Goal: Task Accomplishment & Management: Manage account settings

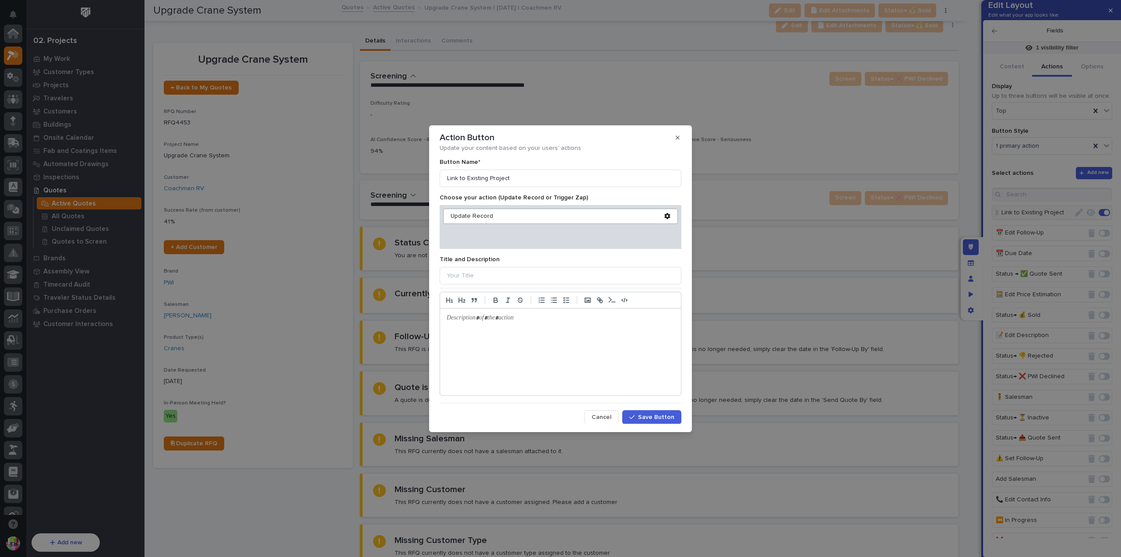
scroll to position [22, 0]
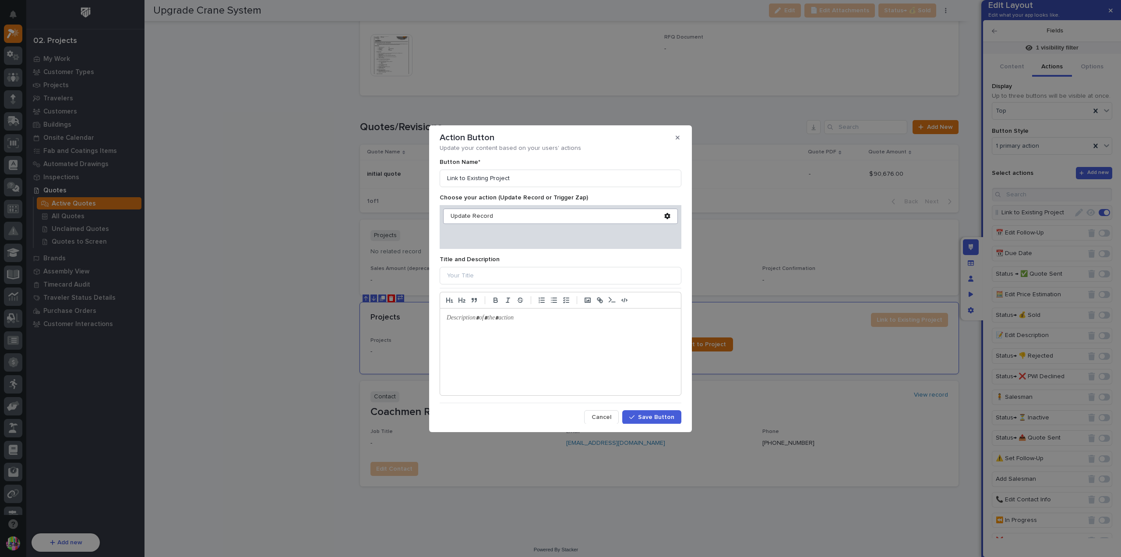
click at [664, 215] on icon at bounding box center [667, 216] width 6 height 6
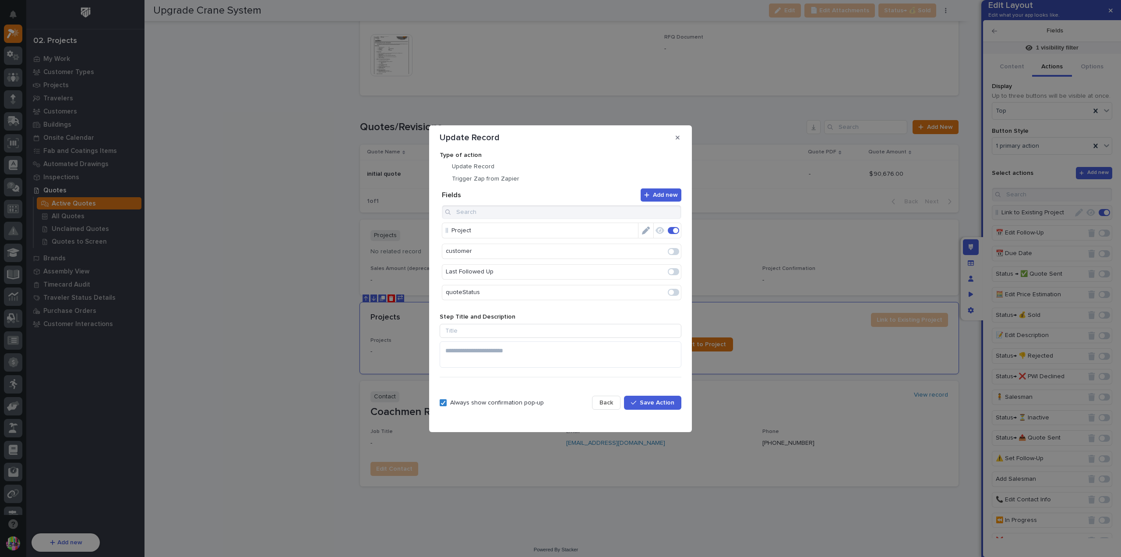
click at [449, 236] on div "Project" at bounding box center [562, 230] width 240 height 16
click at [459, 233] on p "Project" at bounding box center [544, 230] width 187 height 14
click at [608, 401] on span "Back" at bounding box center [607, 403] width 14 height 8
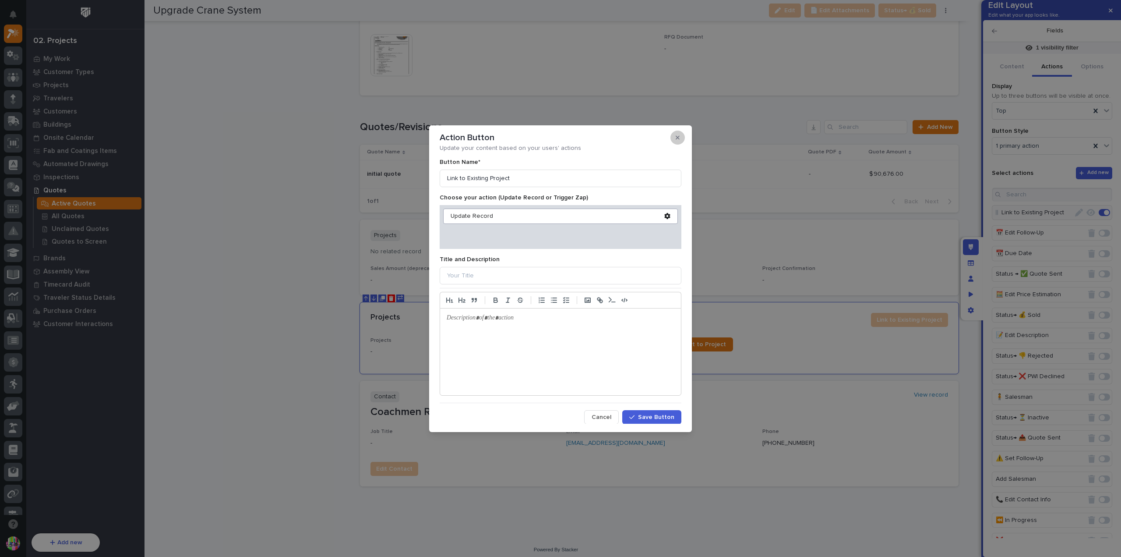
click at [677, 140] on icon "button" at bounding box center [678, 137] width 4 height 6
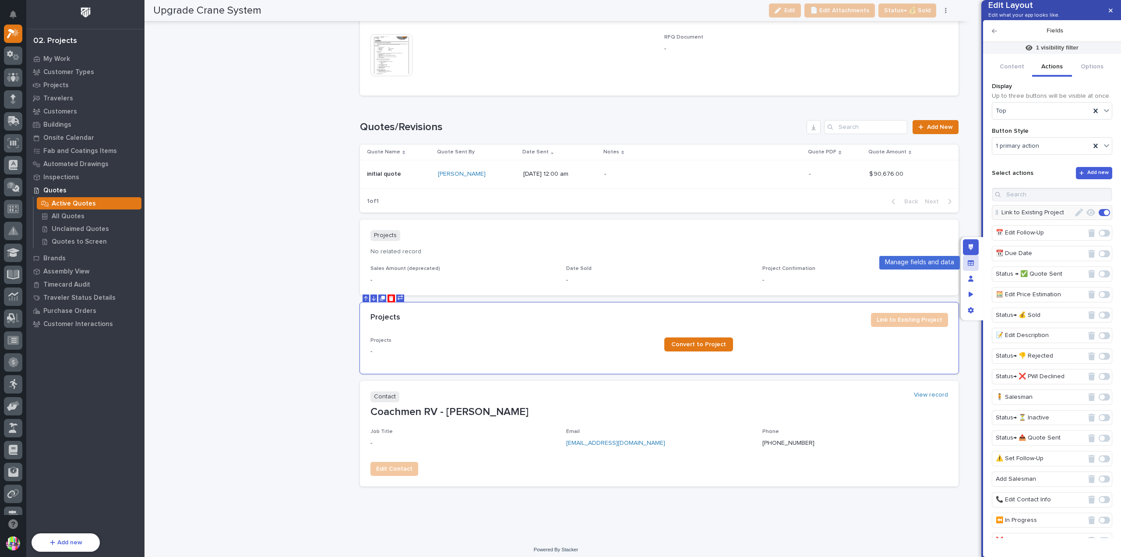
click at [970, 263] on icon "Manage fields and data" at bounding box center [971, 262] width 6 height 5
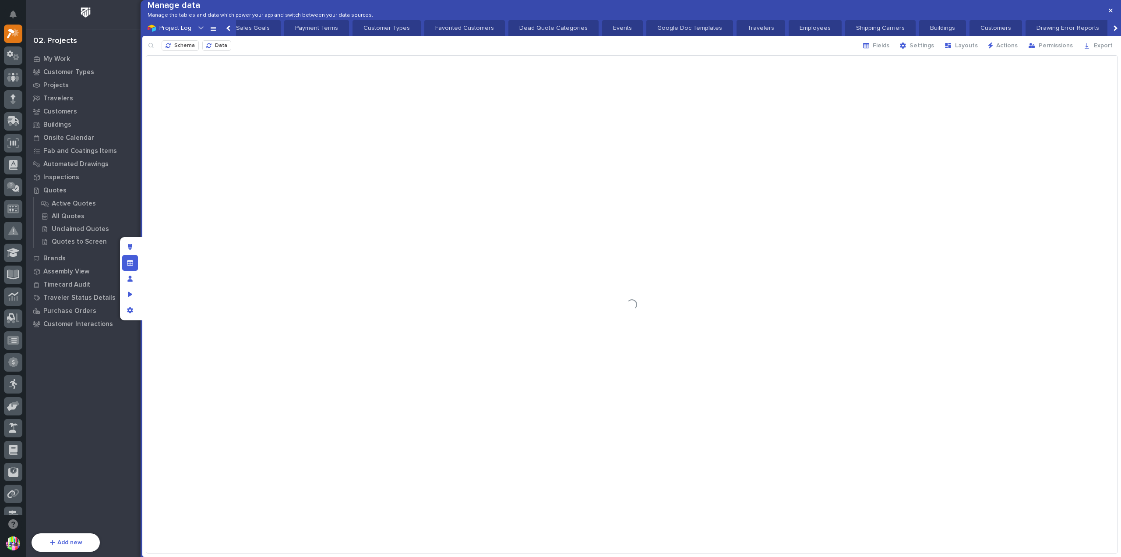
scroll to position [395, 0]
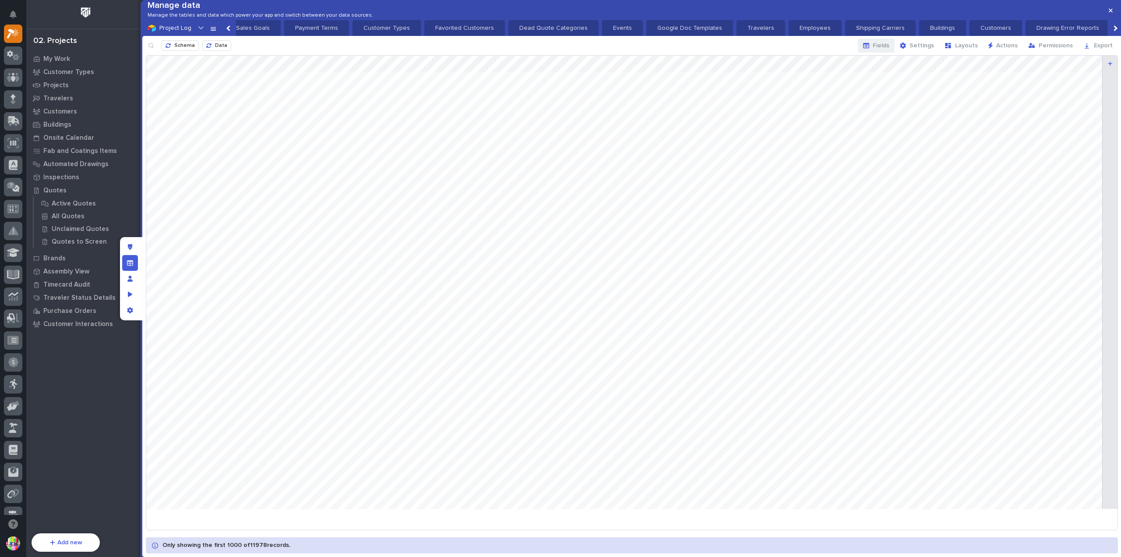
click at [881, 49] on span "Fields" at bounding box center [881, 46] width 17 height 8
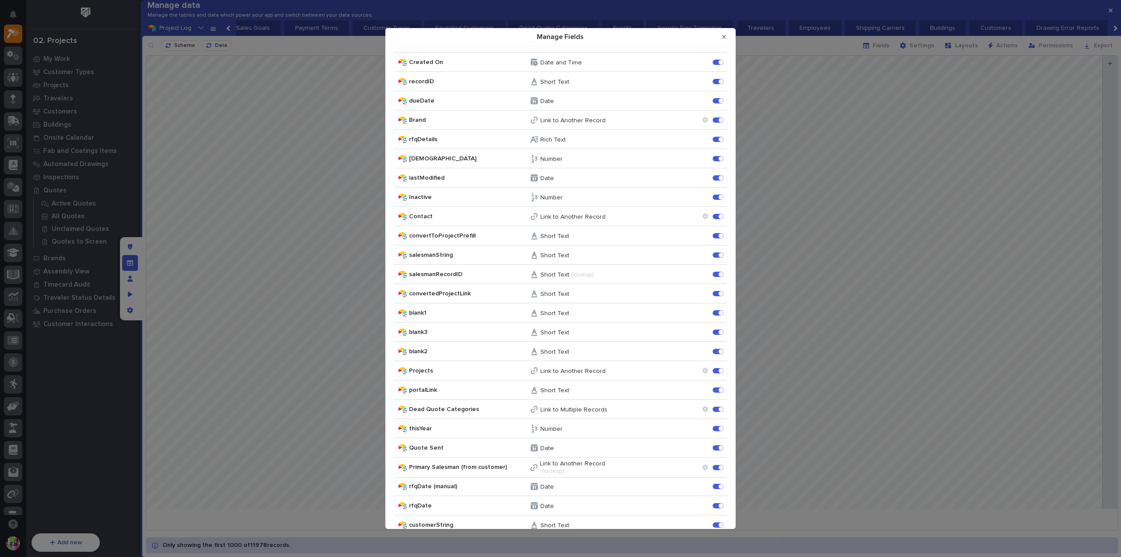
scroll to position [0, 0]
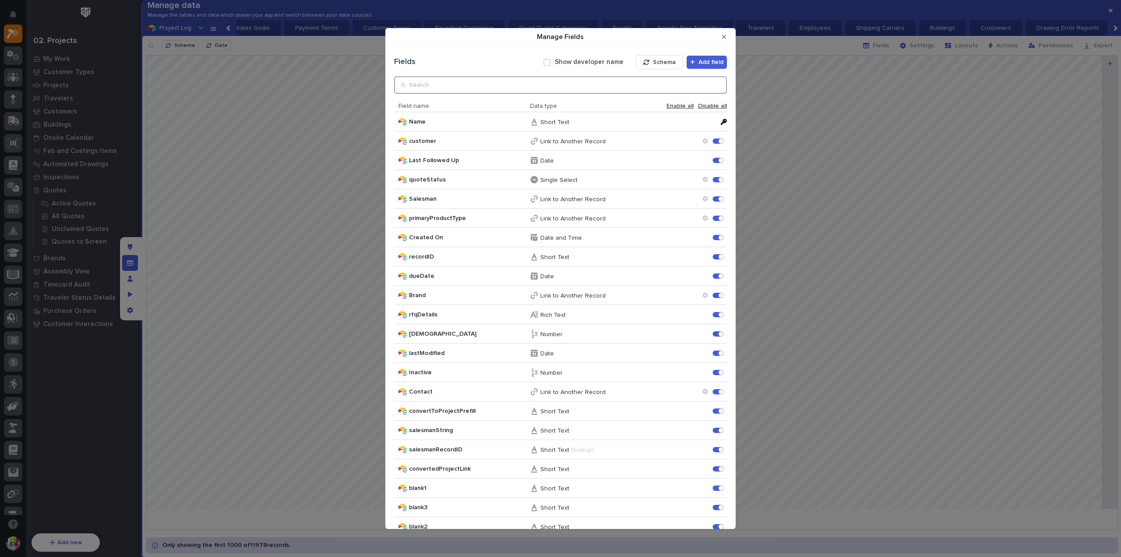
click at [547, 84] on input "Manage Fields" at bounding box center [560, 85] width 333 height 18
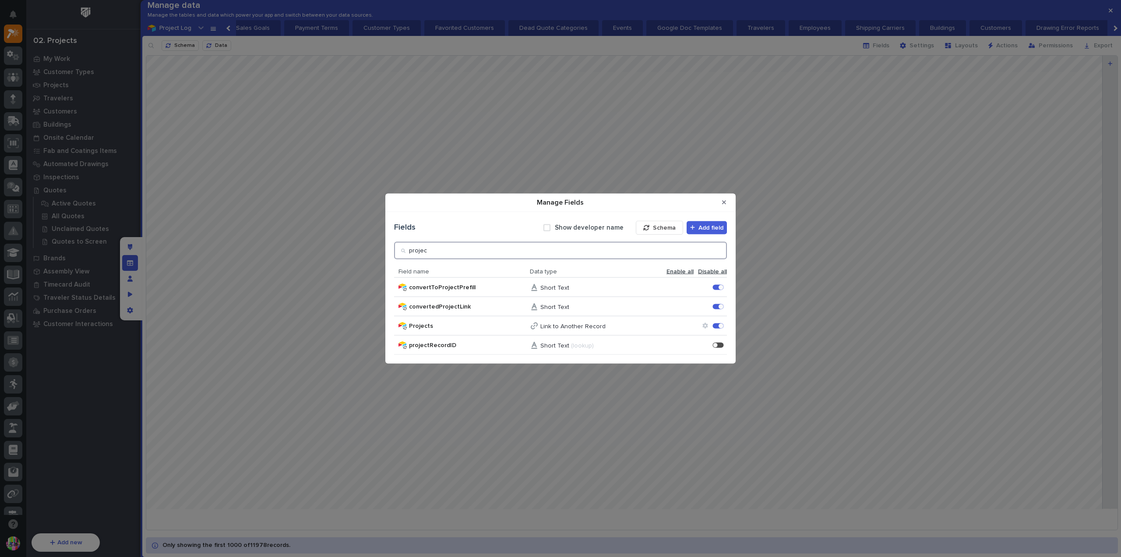
type input "projec"
click at [704, 325] on icon "Manage Fields" at bounding box center [704, 326] width 5 height 6
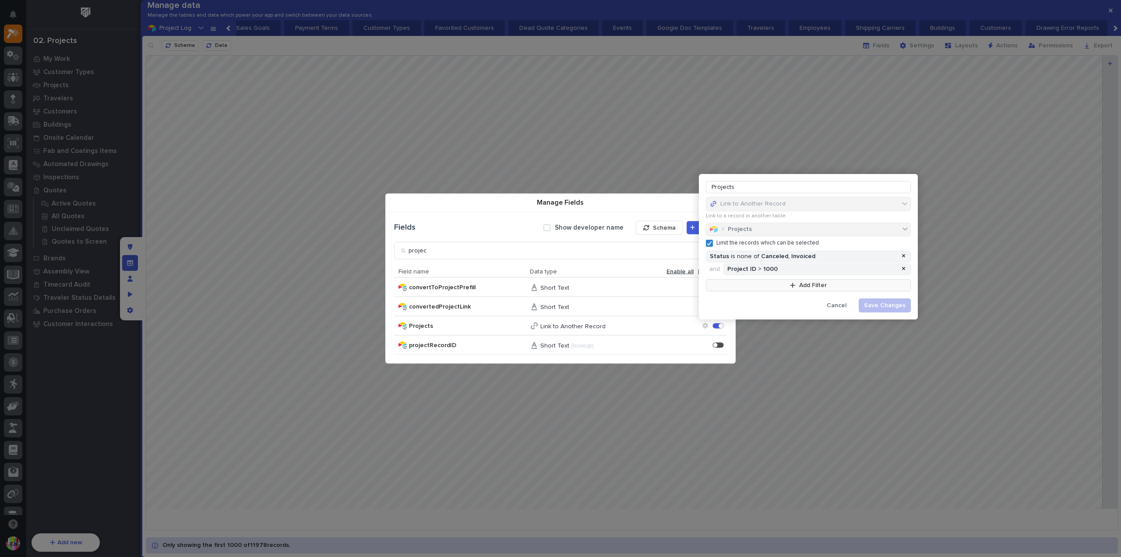
click at [788, 287] on button "Add Filter" at bounding box center [808, 285] width 205 height 12
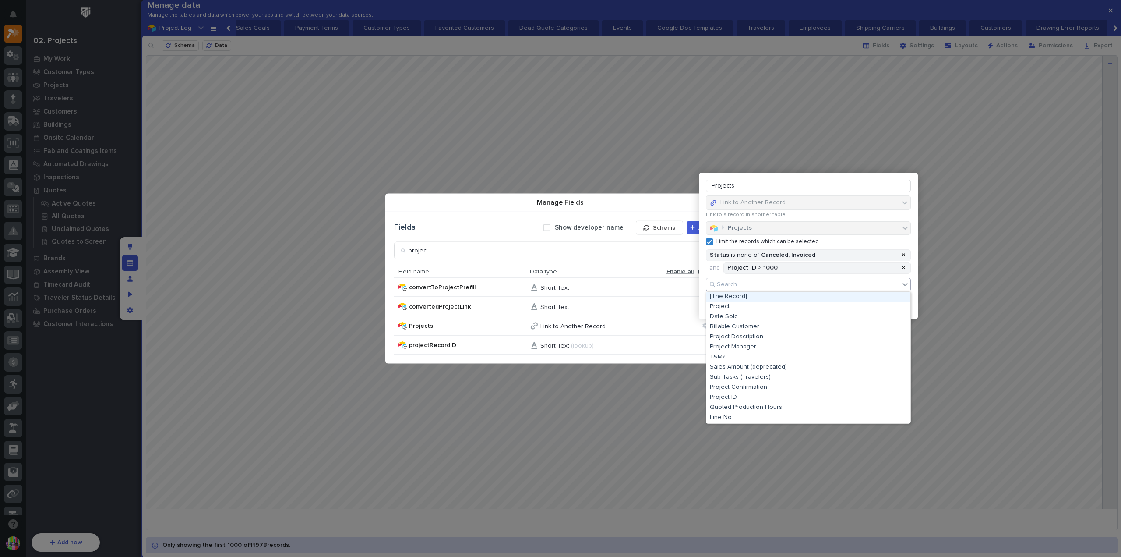
click at [757, 282] on div "Search" at bounding box center [802, 284] width 193 height 13
type input "***"
click at [736, 318] on div "Quotes" at bounding box center [808, 317] width 204 height 10
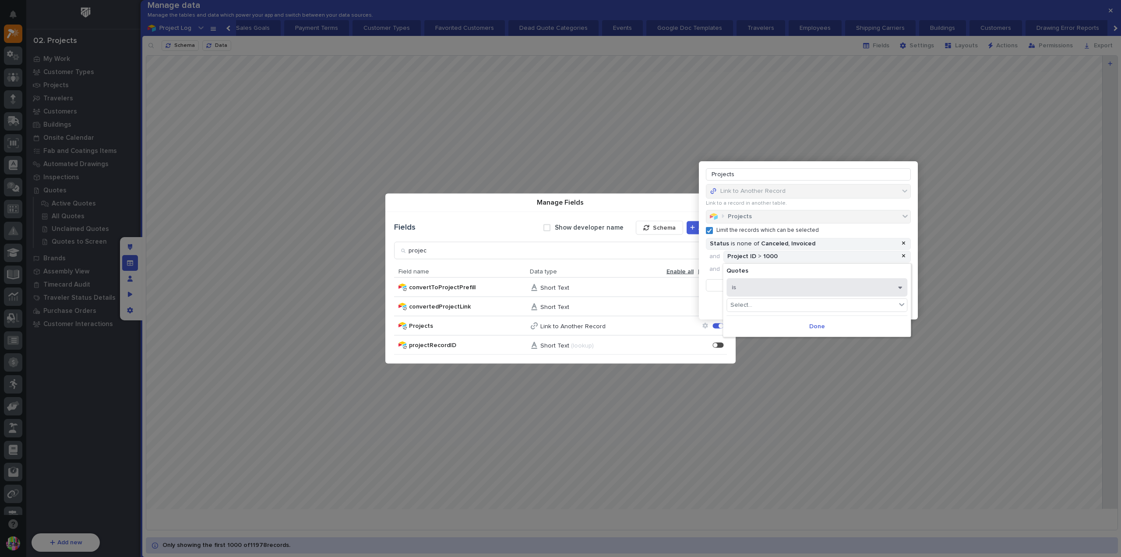
click at [765, 289] on button "is" at bounding box center [817, 287] width 181 height 18
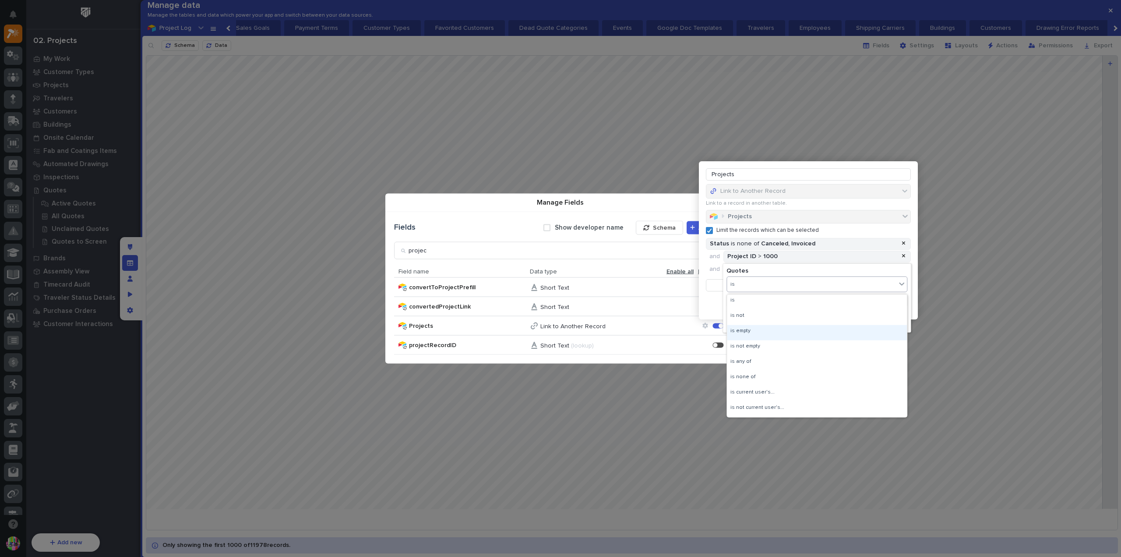
drag, startPoint x: 737, startPoint y: 340, endPoint x: 738, endPoint y: 333, distance: 7.2
click at [738, 333] on div "is empty" at bounding box center [817, 332] width 180 height 15
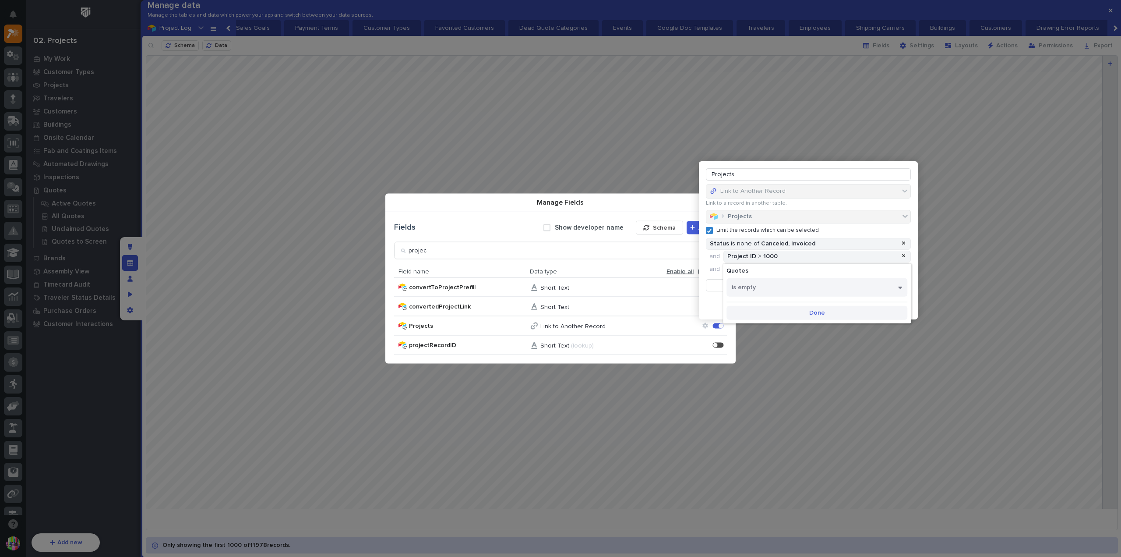
click at [825, 310] on button "Done" at bounding box center [817, 313] width 181 height 14
click at [901, 272] on div at bounding box center [904, 268] width 11 height 7
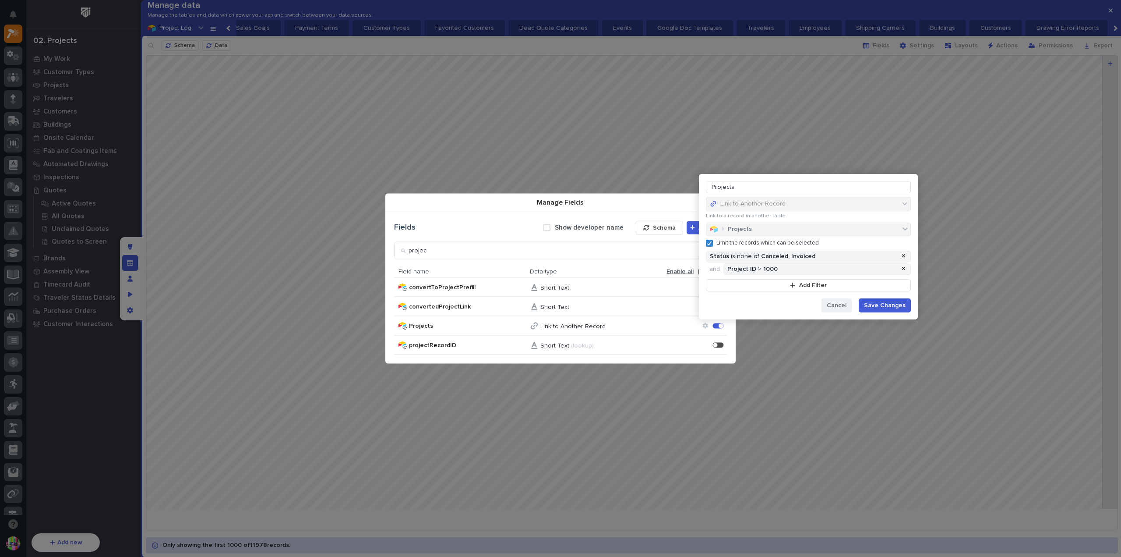
click at [845, 304] on span "Cancel" at bounding box center [837, 305] width 20 height 8
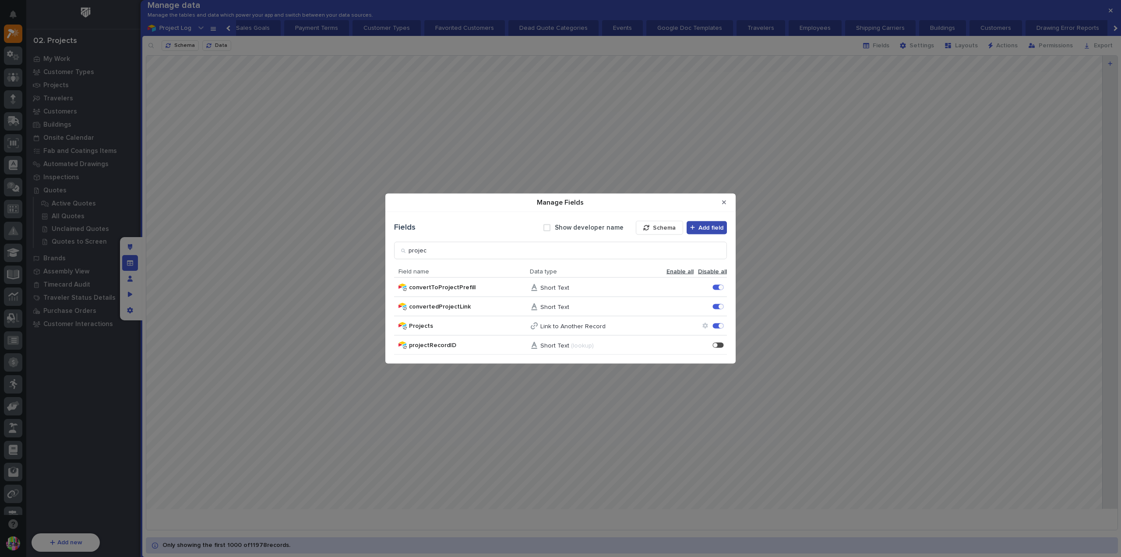
click at [705, 229] on span "Add field" at bounding box center [710, 227] width 25 height 8
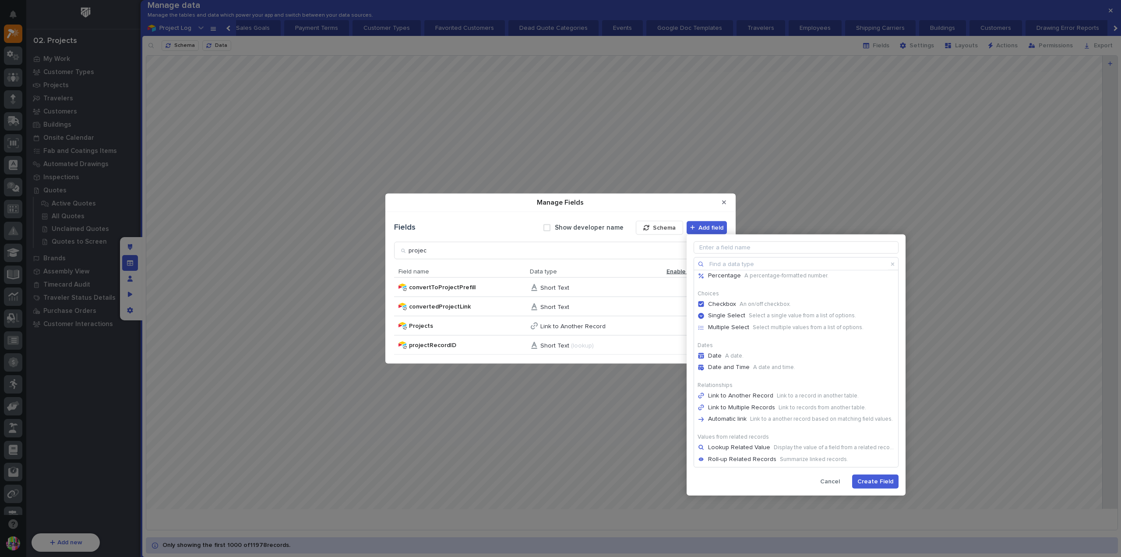
scroll to position [131, 0]
click at [794, 353] on p "Link to a record in another table." at bounding box center [818, 351] width 82 height 7
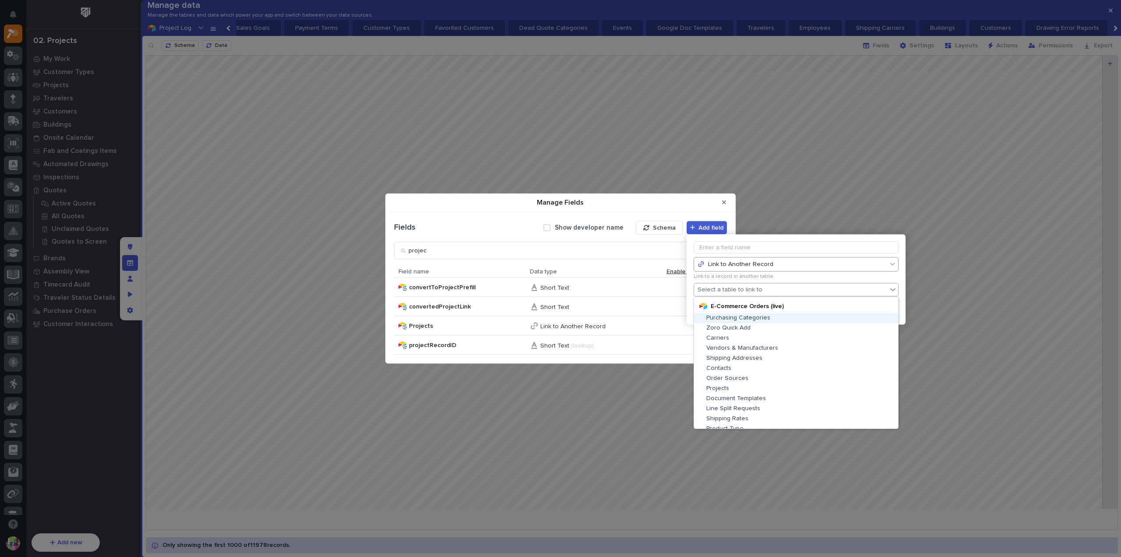
click at [769, 289] on div "Select a table to link to" at bounding box center [790, 289] width 193 height 13
click at [774, 384] on div "Projects" at bounding box center [796, 387] width 197 height 7
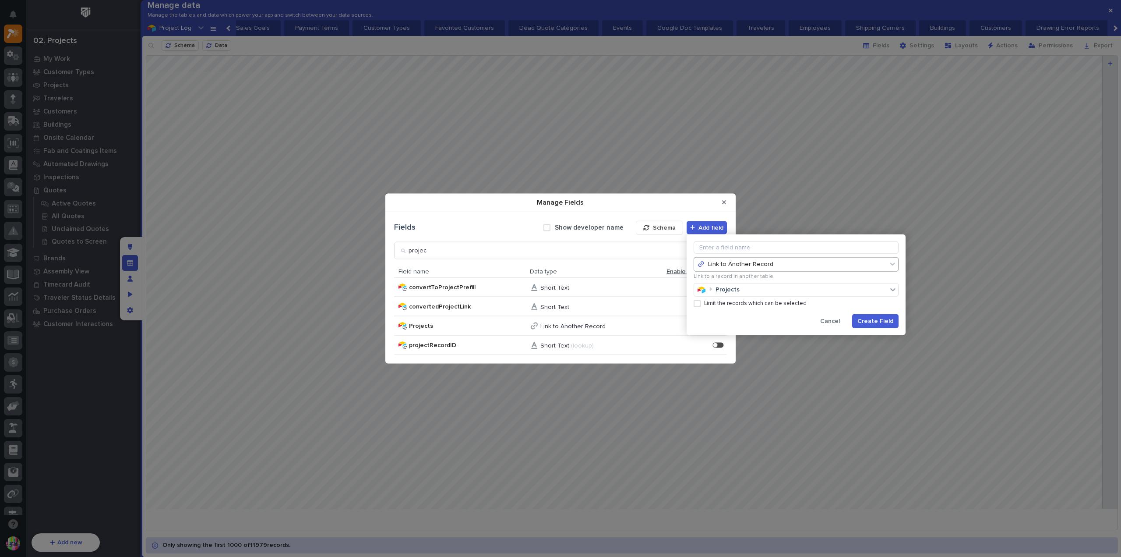
click at [835, 318] on span "Cancel" at bounding box center [830, 321] width 20 height 8
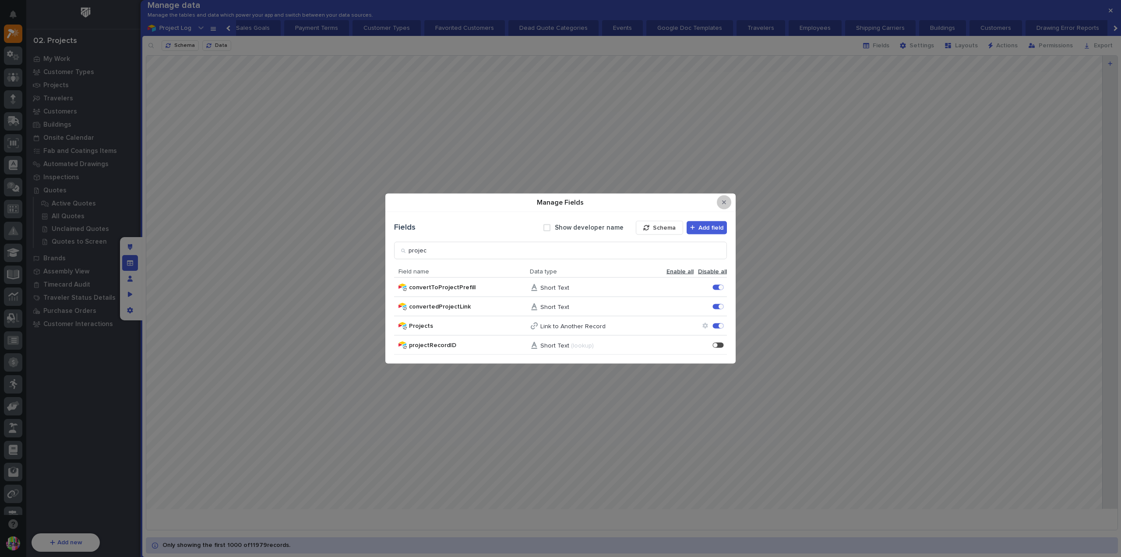
click at [727, 202] on button "Close Modal" at bounding box center [724, 202] width 14 height 14
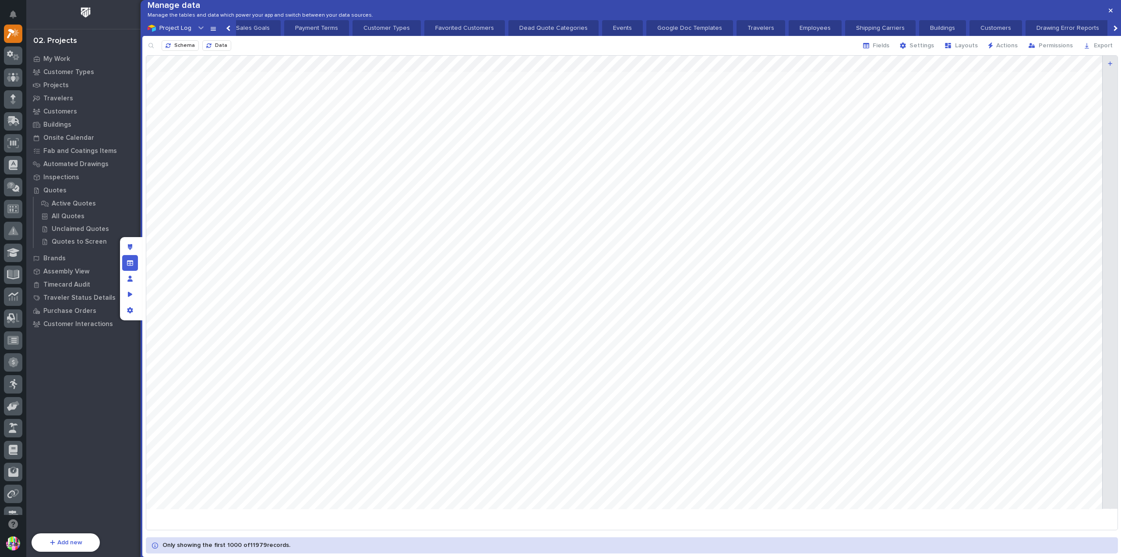
click at [1118, 36] on div at bounding box center [1115, 28] width 14 height 16
click at [269, 32] on p "Quotes" at bounding box center [285, 28] width 32 height 9
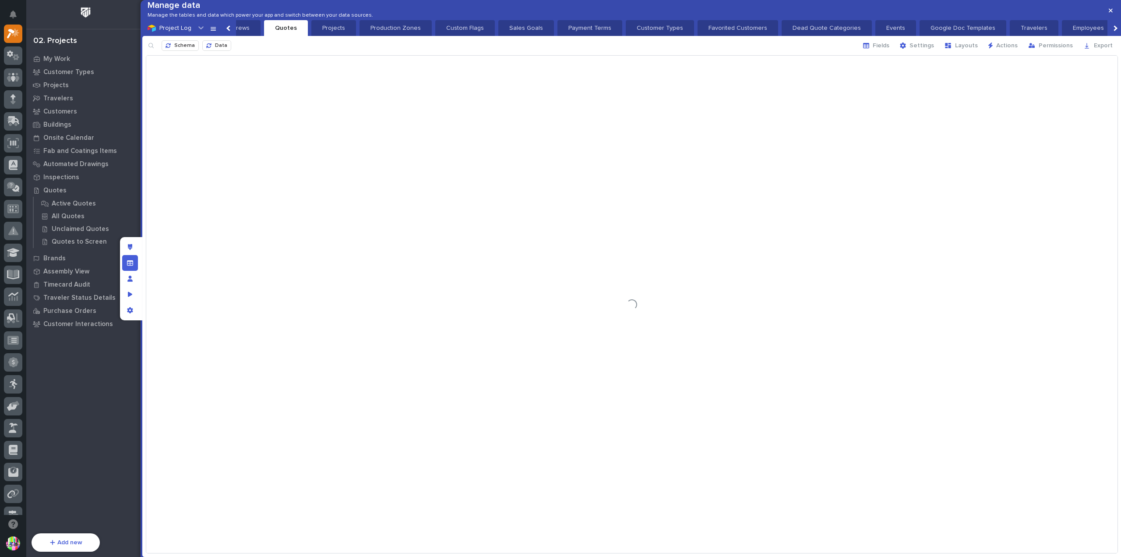
scroll to position [0, 831]
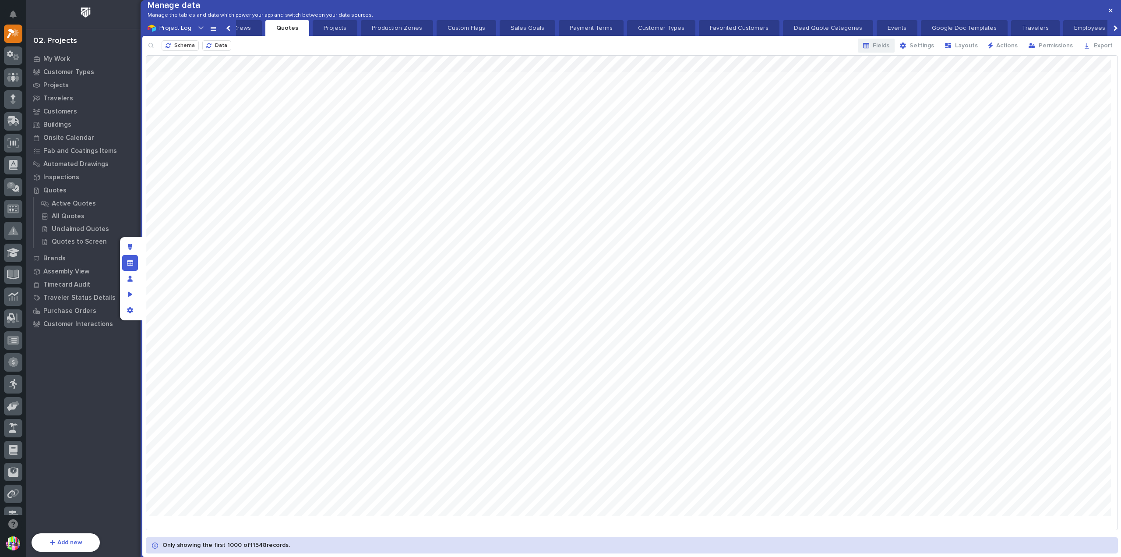
click at [883, 49] on span "Fields" at bounding box center [881, 46] width 17 height 8
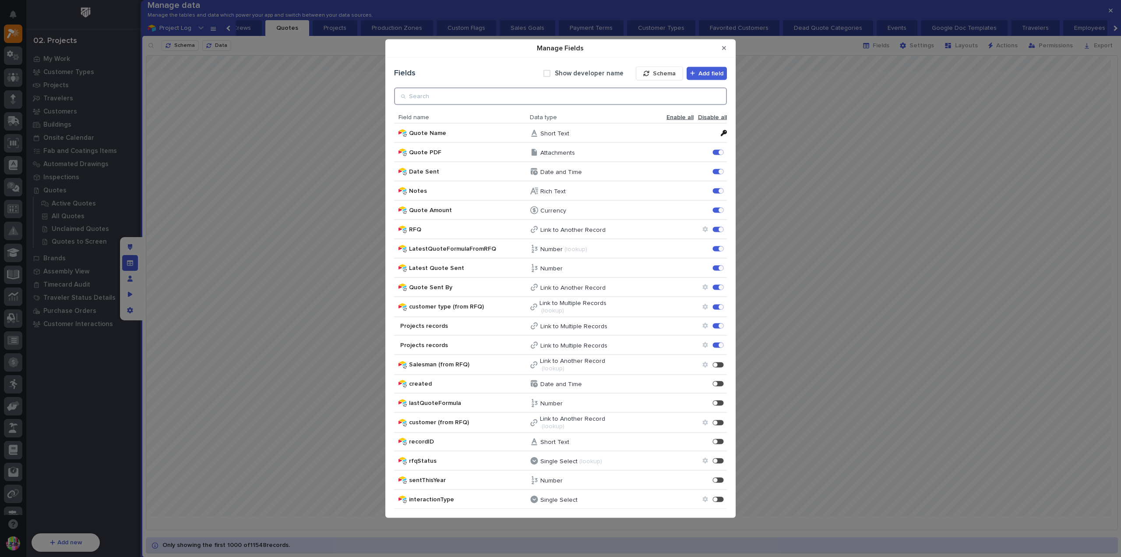
click at [459, 92] on input "Manage Fields" at bounding box center [560, 96] width 333 height 18
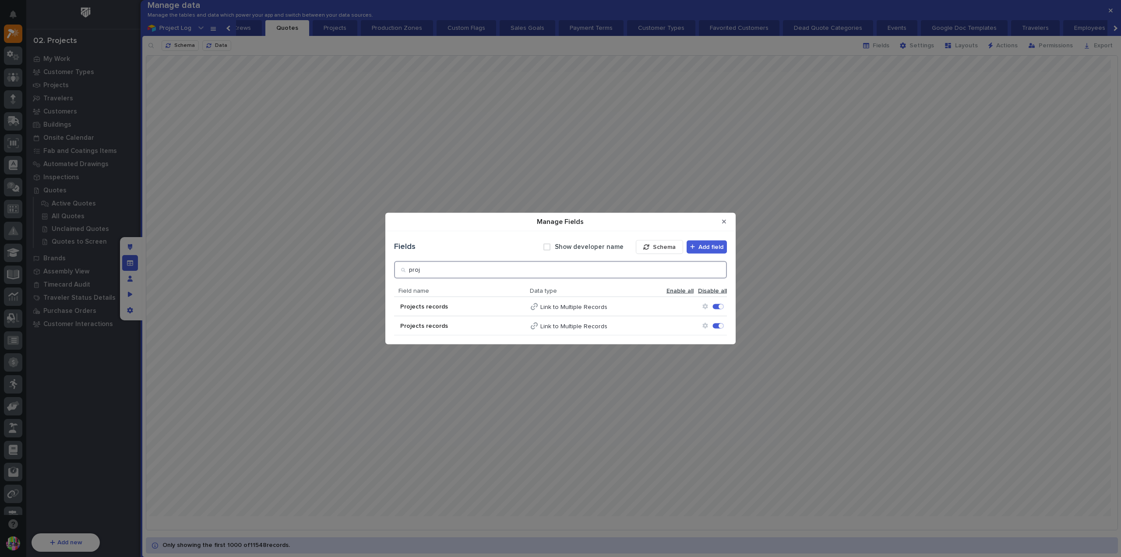
type input "proj"
click at [1048, 154] on div "Manage Fields Fields Show developer name Schema Add field proj Field name Data …" at bounding box center [560, 278] width 1121 height 557
click at [726, 222] on button "Close Modal" at bounding box center [724, 222] width 14 height 14
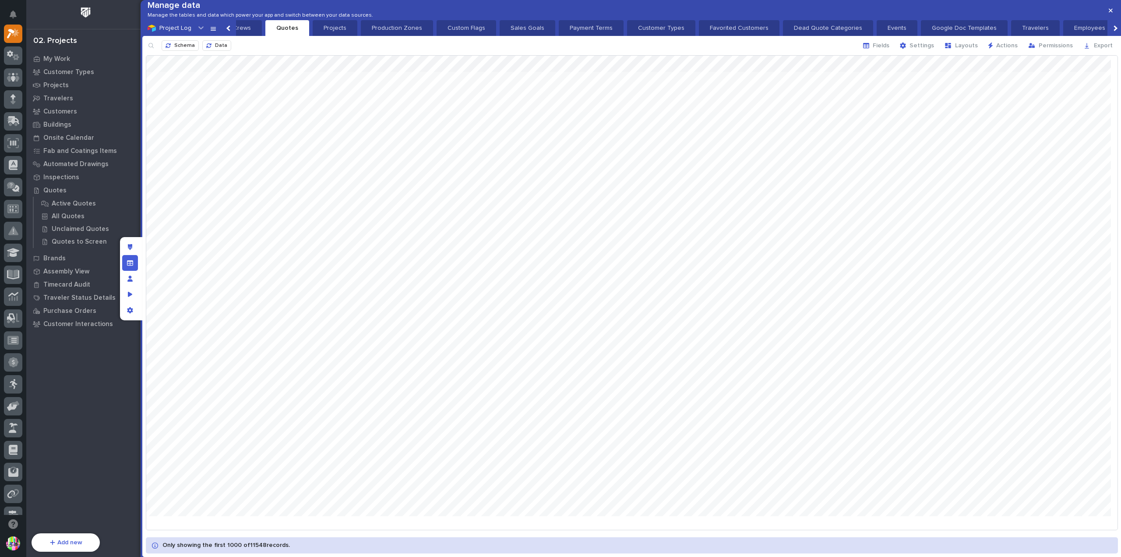
click at [1112, 31] on div at bounding box center [1115, 28] width 6 height 6
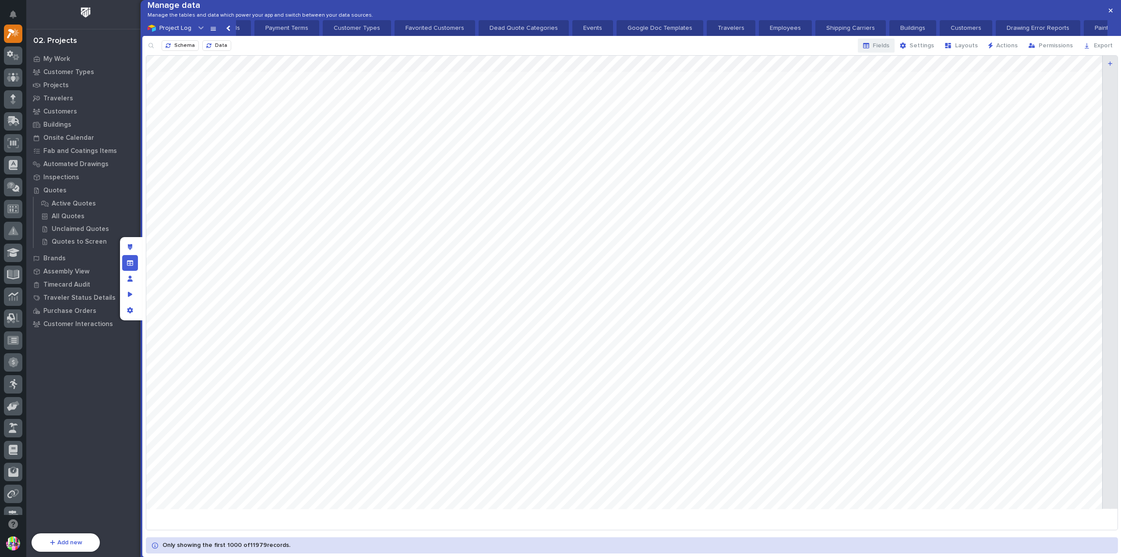
click at [882, 53] on button "Fields" at bounding box center [876, 46] width 37 height 14
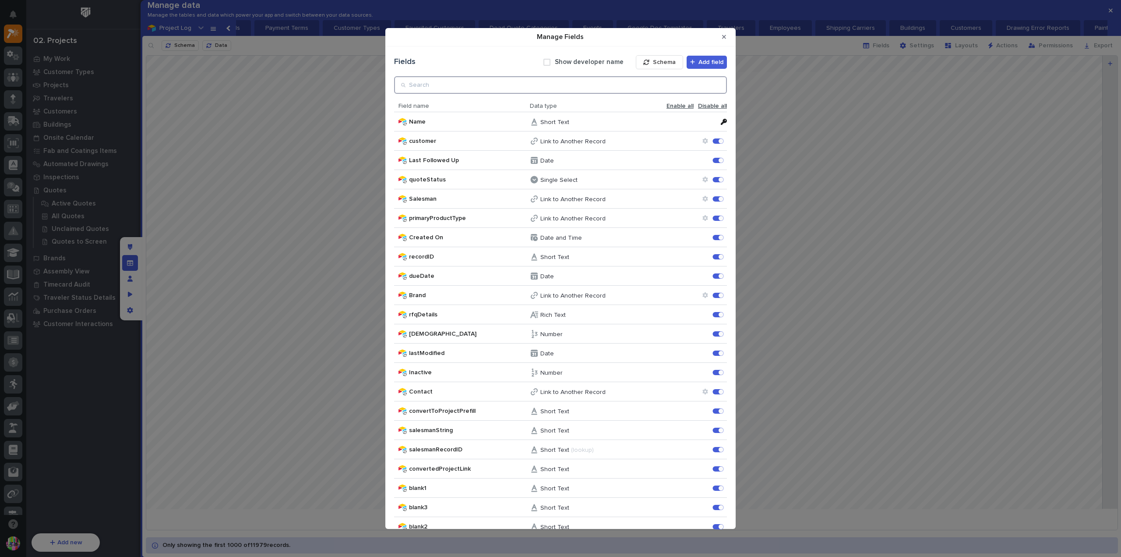
click at [473, 82] on input "Manage Fields" at bounding box center [560, 85] width 333 height 18
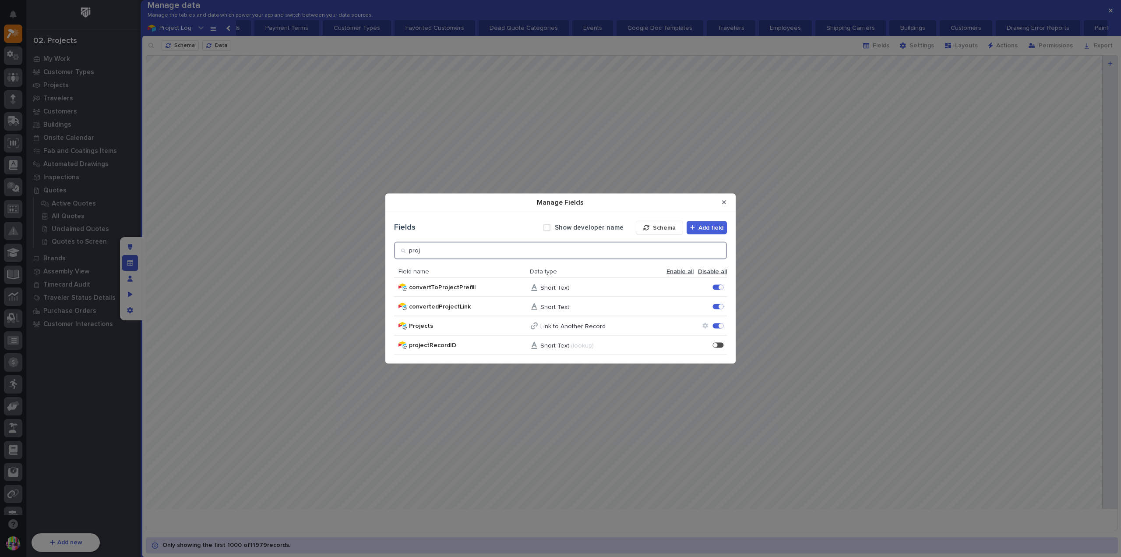
type input "proj"
click at [706, 325] on icon "Manage Fields" at bounding box center [704, 326] width 5 height 6
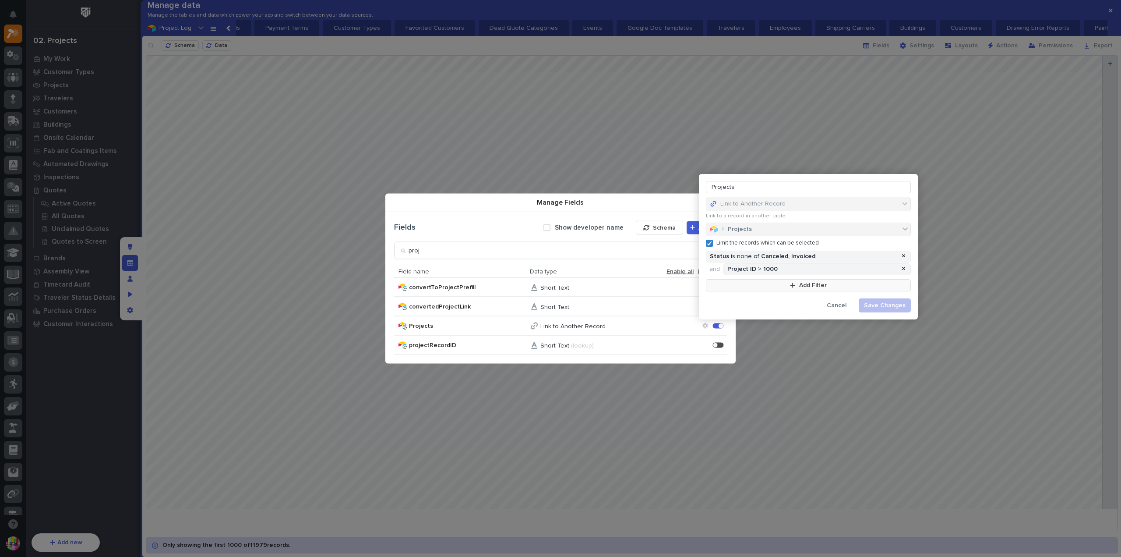
click at [795, 286] on icon "button" at bounding box center [792, 284] width 5 height 5
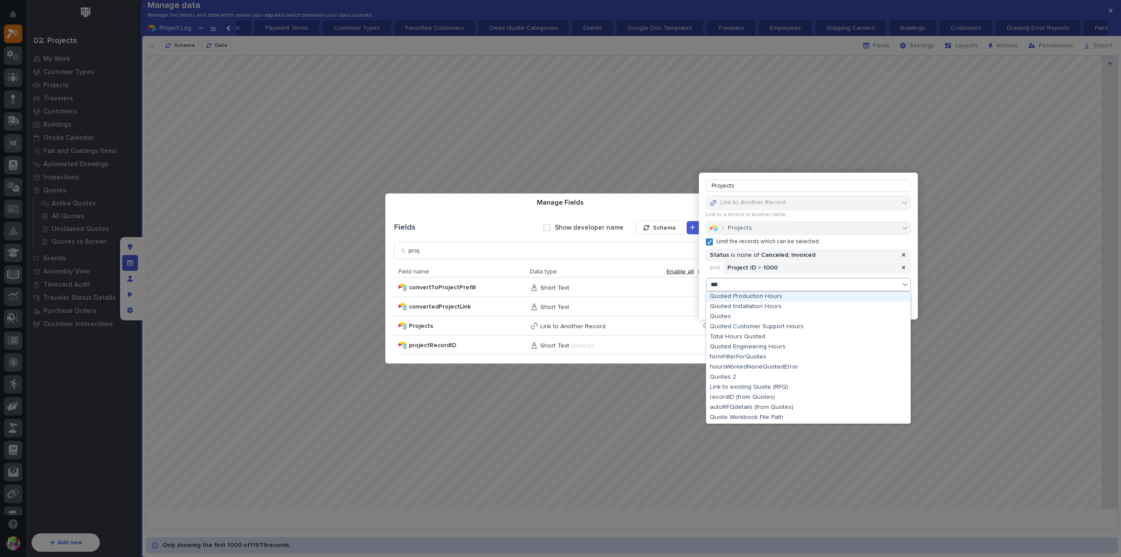
type input "****"
click at [748, 316] on div "Quotes" at bounding box center [808, 317] width 204 height 10
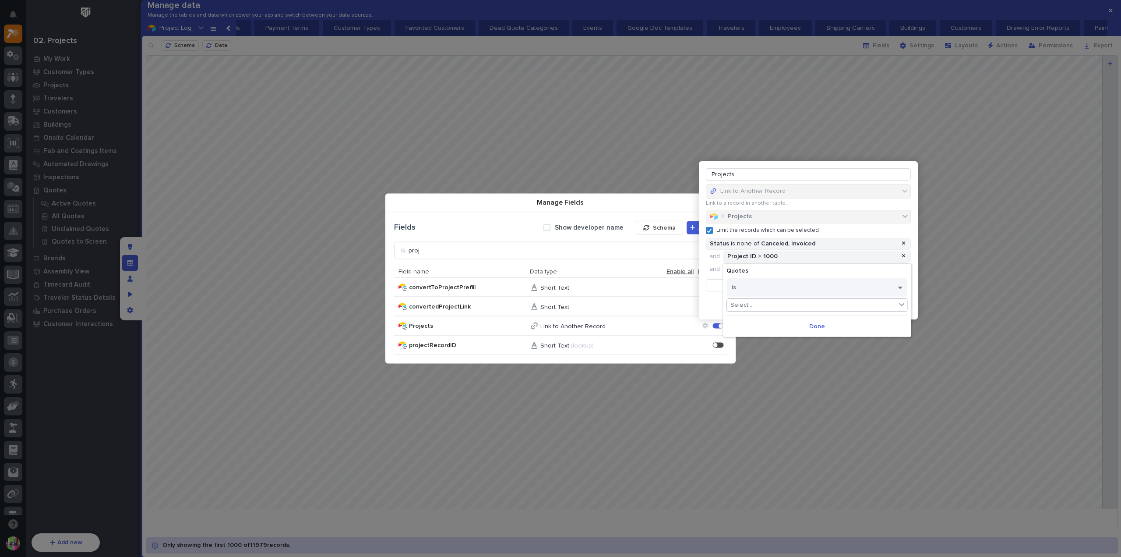
click at [769, 303] on div "Select..." at bounding box center [811, 305] width 169 height 13
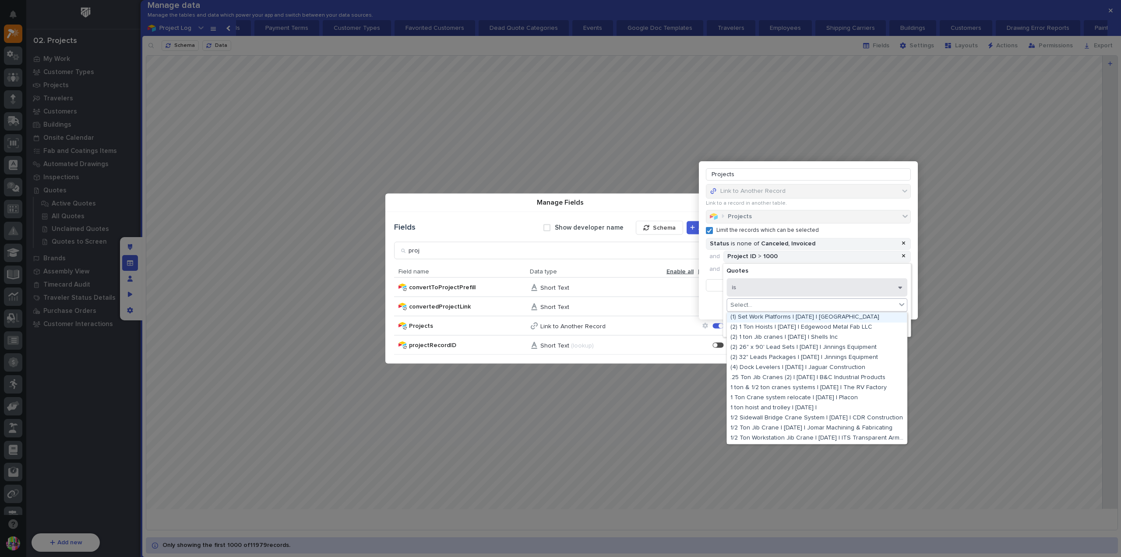
click at [771, 292] on button "is" at bounding box center [817, 287] width 181 height 18
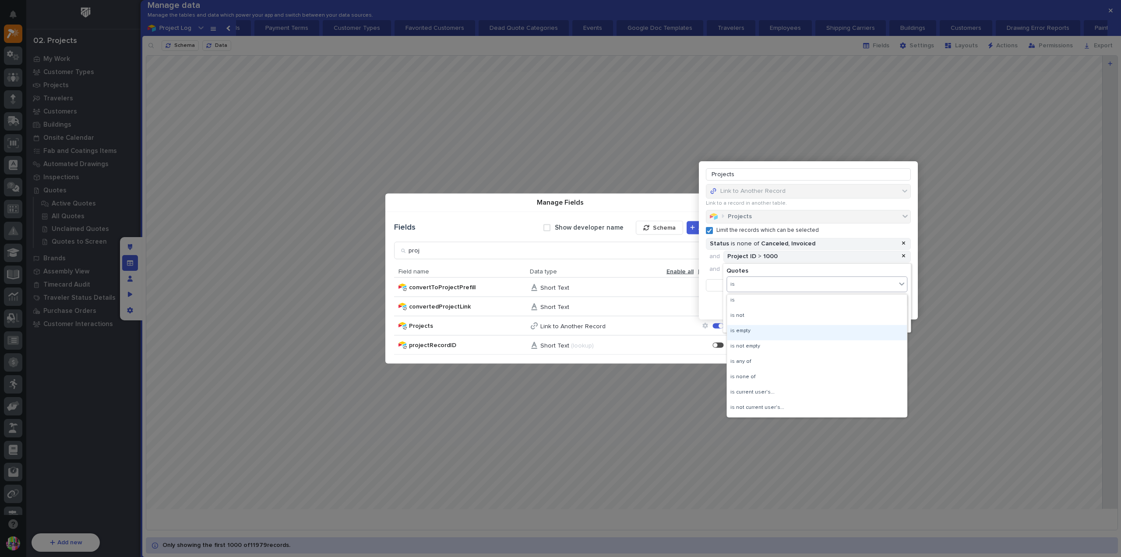
click at [761, 330] on div "is empty" at bounding box center [817, 332] width 180 height 15
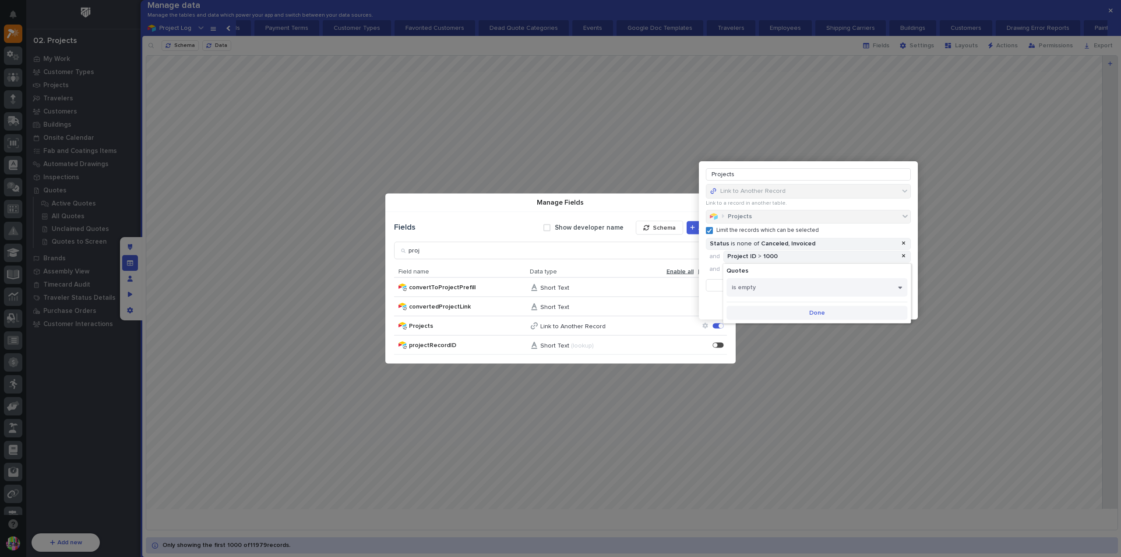
click at [829, 314] on button "Done" at bounding box center [817, 313] width 181 height 14
click at [878, 305] on span "Save Changes" at bounding box center [885, 305] width 42 height 8
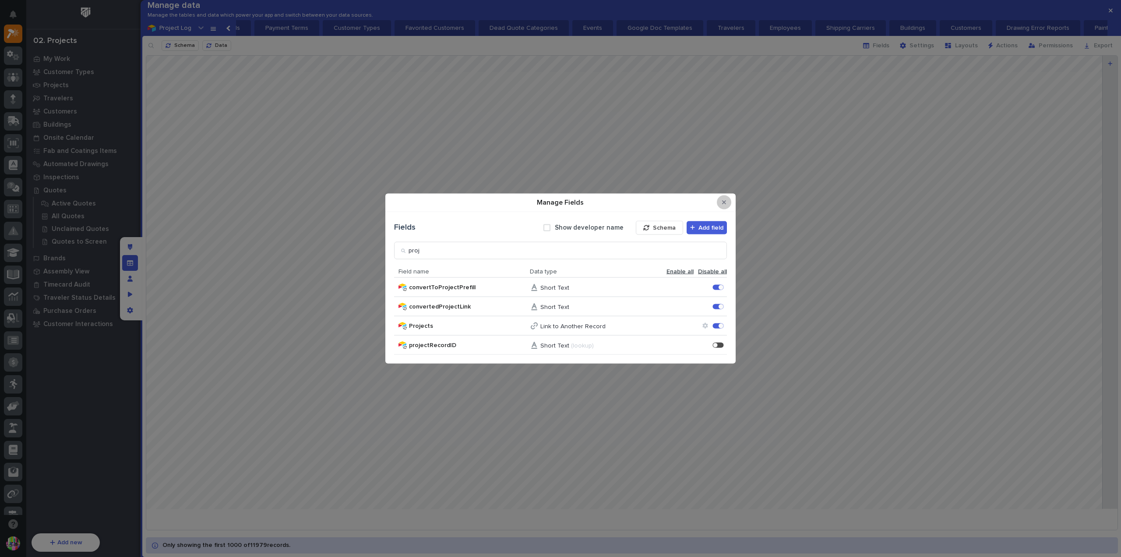
click at [723, 206] on button "Close Modal" at bounding box center [724, 202] width 14 height 14
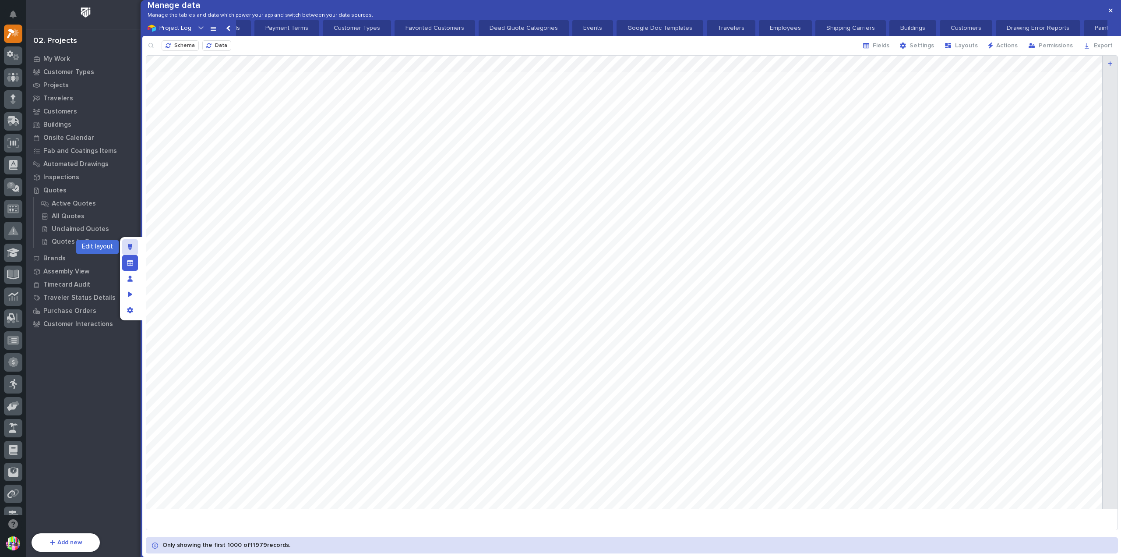
click at [135, 247] on div "Edit layout" at bounding box center [130, 247] width 16 height 16
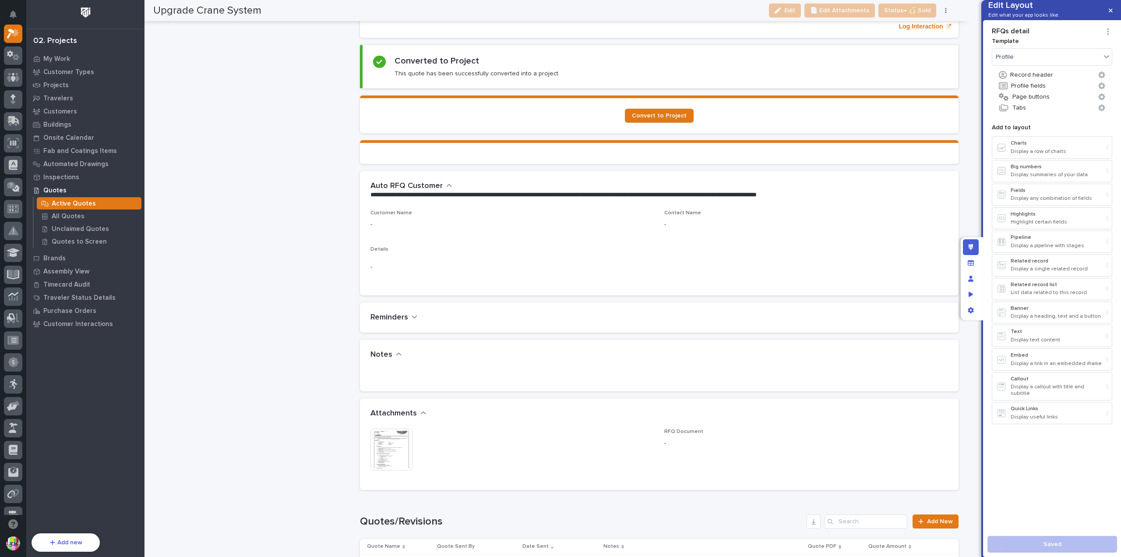
scroll to position [799, 0]
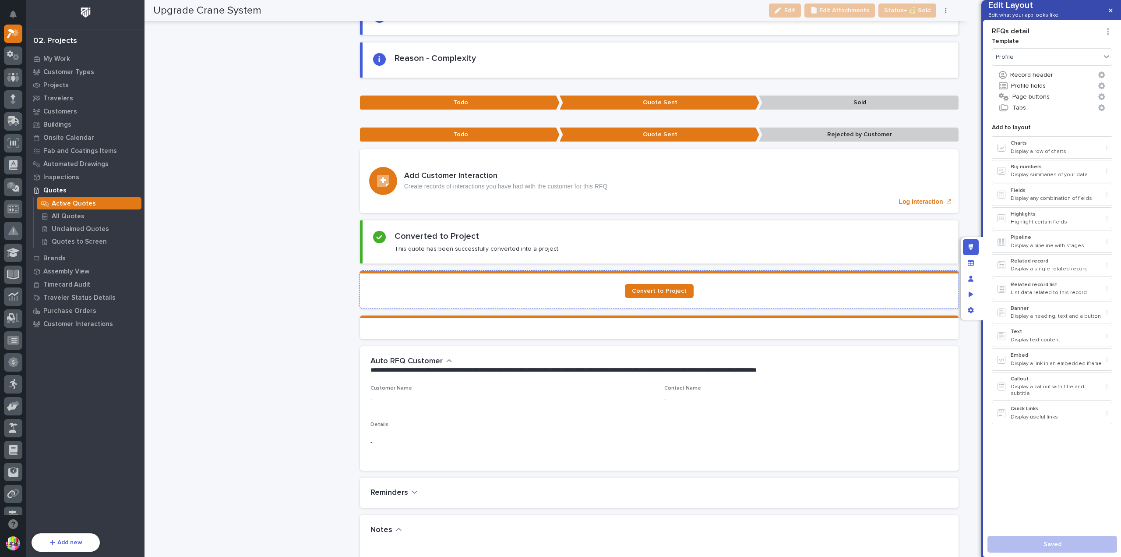
click at [751, 291] on div "Convert to Project" at bounding box center [659, 291] width 578 height 14
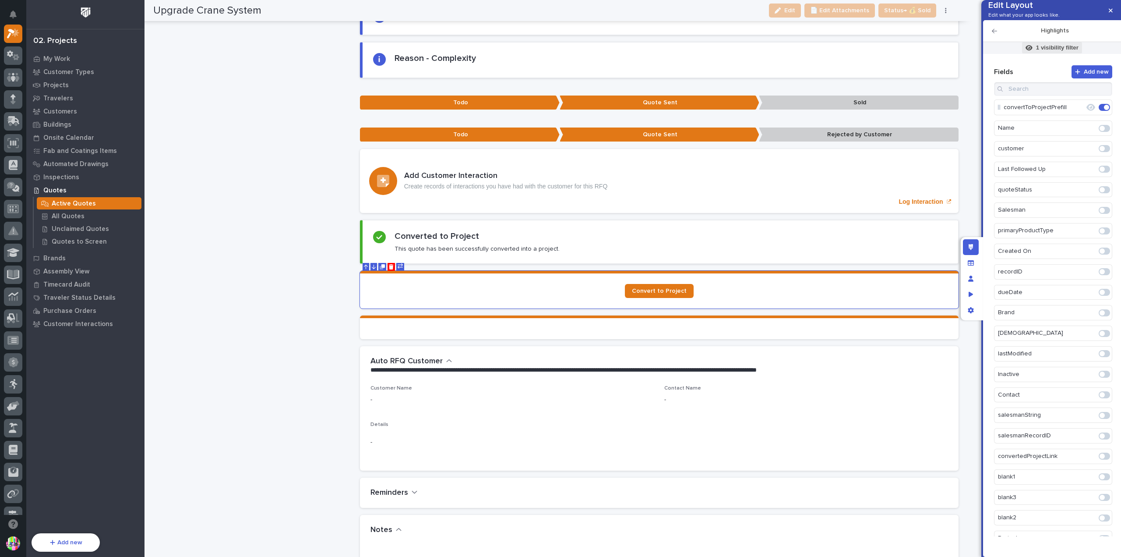
click at [1055, 52] on p "1 visibility filter" at bounding box center [1057, 48] width 42 height 8
click at [966, 63] on div at bounding box center [560, 278] width 1121 height 557
click at [759, 317] on section at bounding box center [659, 327] width 599 height 24
click at [1048, 52] on p "1 visibility filter" at bounding box center [1057, 48] width 42 height 8
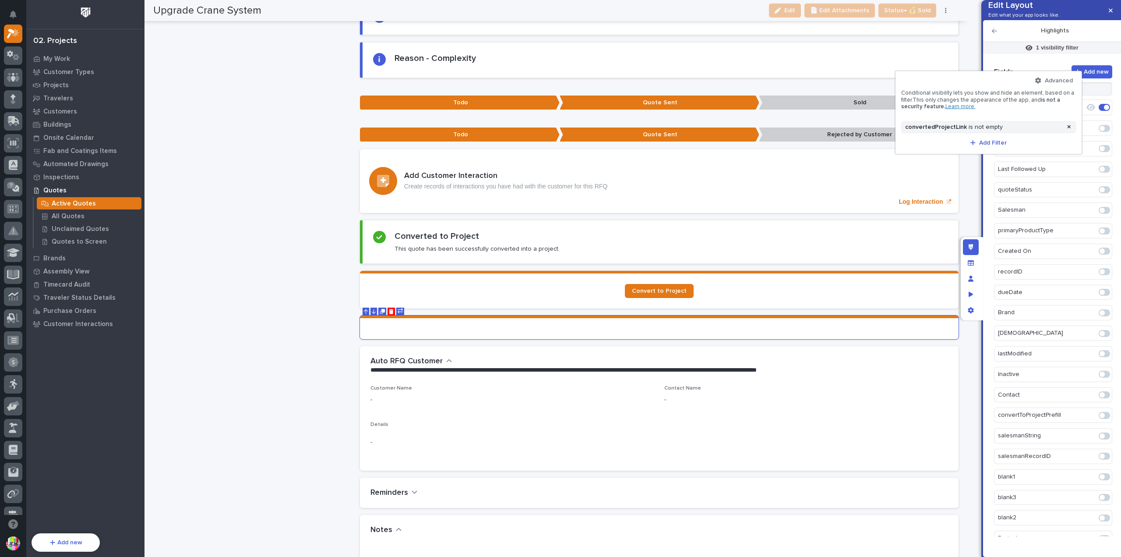
click at [800, 316] on div at bounding box center [560, 278] width 1121 height 557
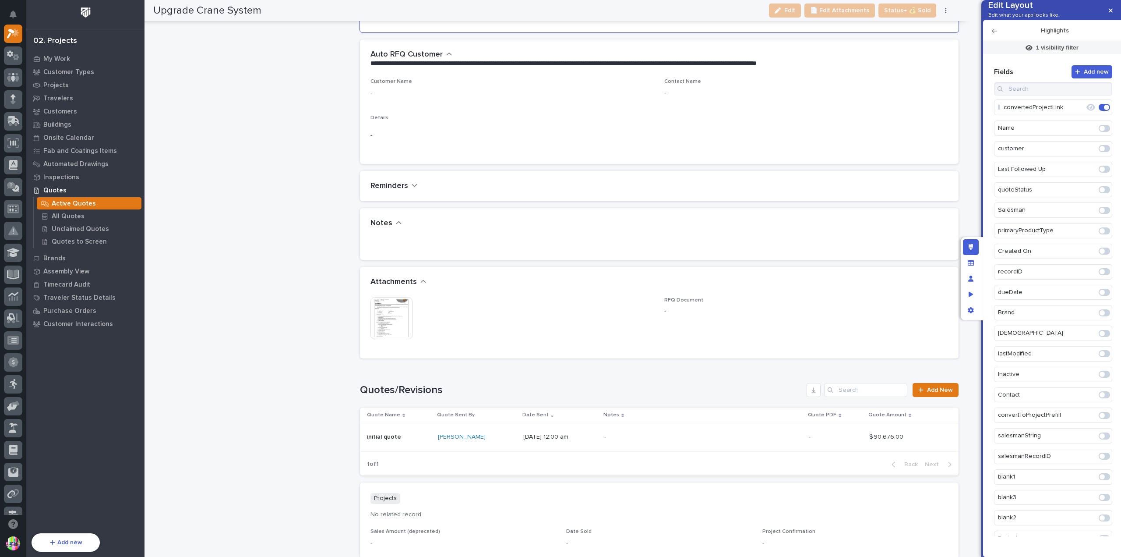
scroll to position [1237, 0]
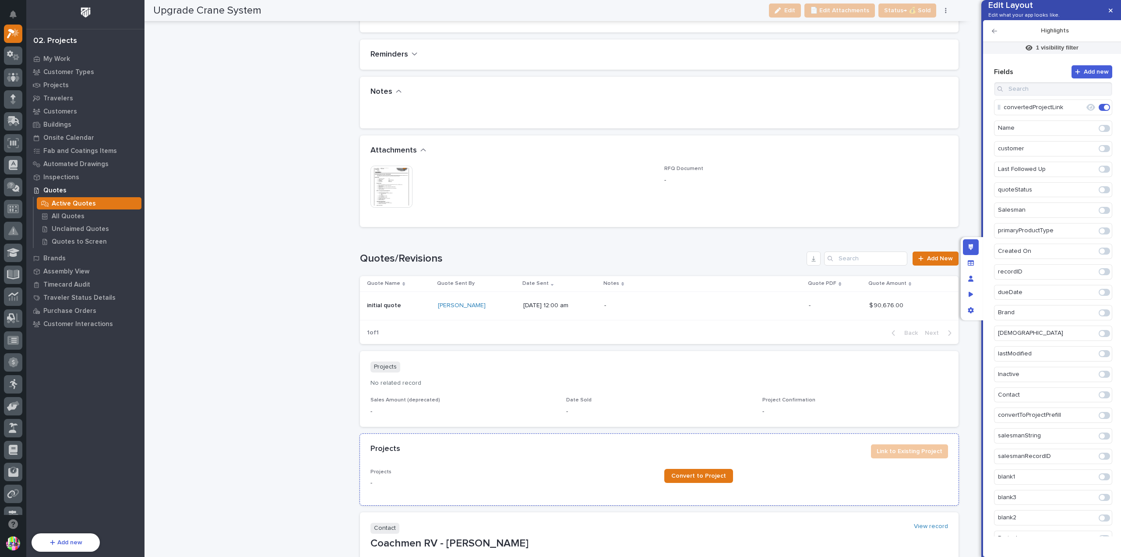
click at [760, 444] on div "Projects" at bounding box center [617, 449] width 494 height 10
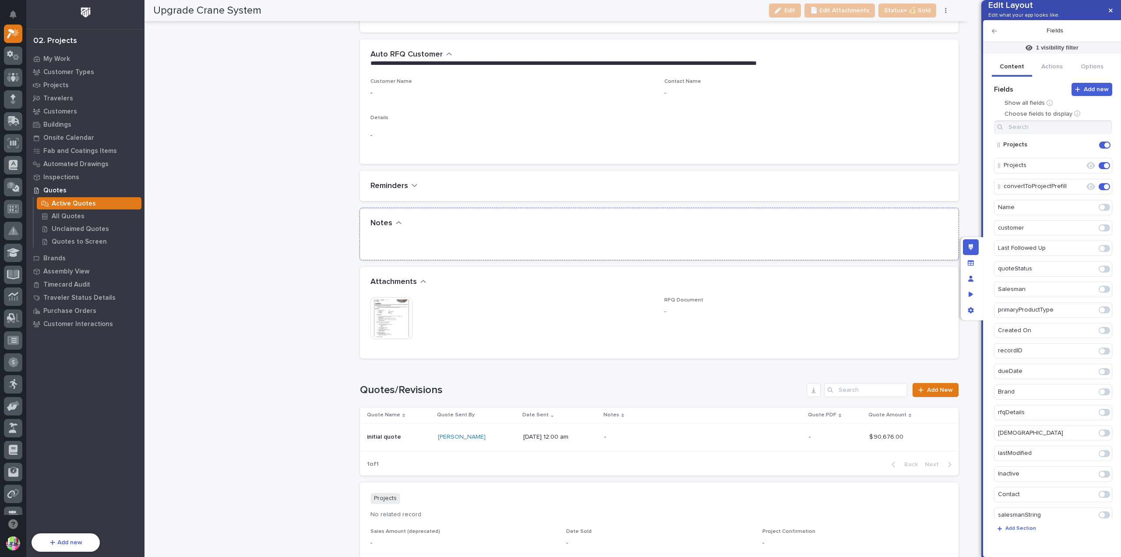
scroll to position [887, 0]
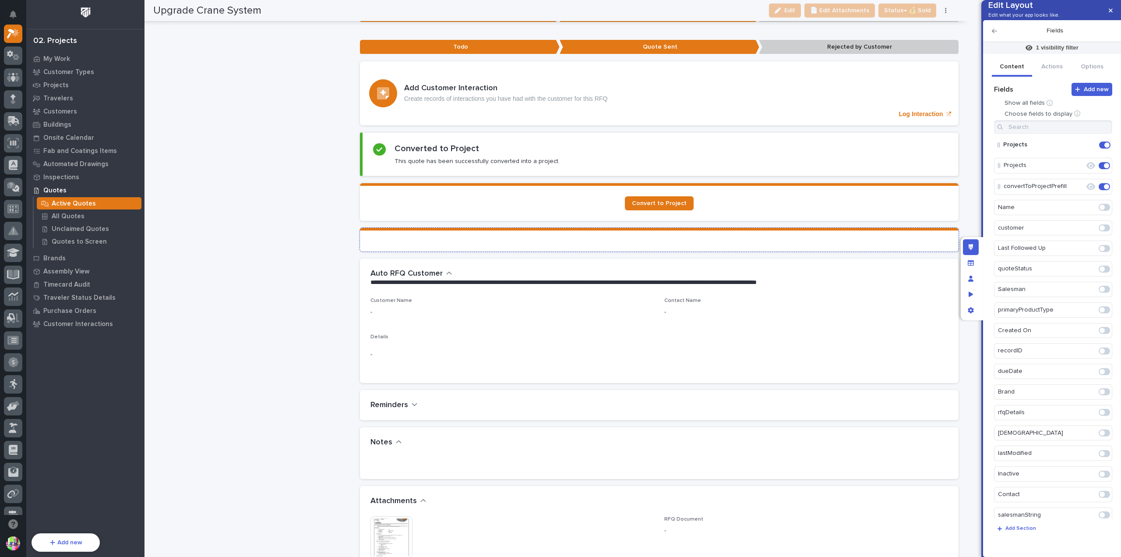
click at [774, 239] on div at bounding box center [659, 240] width 578 height 2
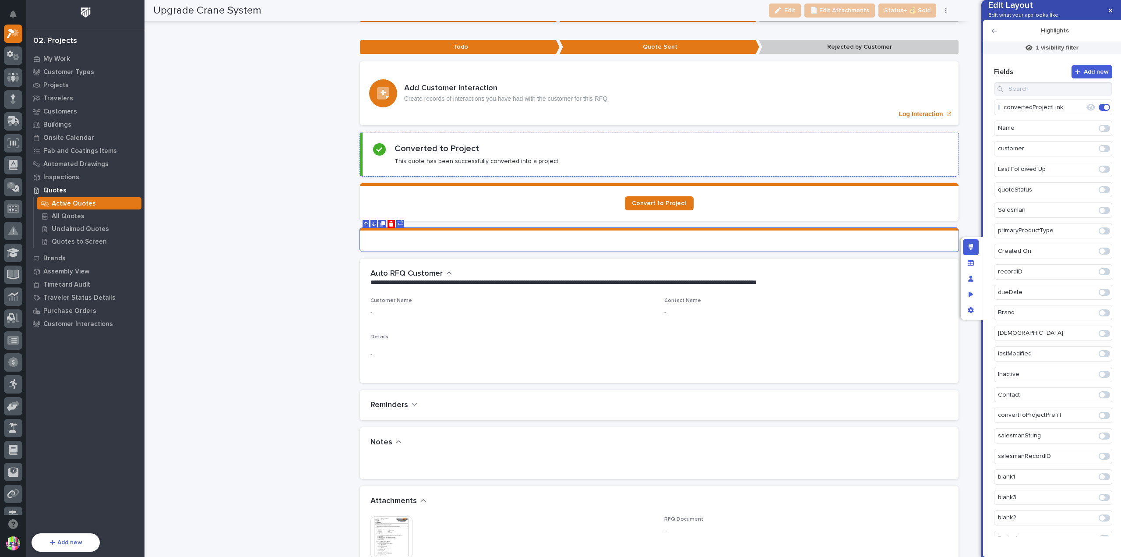
scroll to position [712, 0]
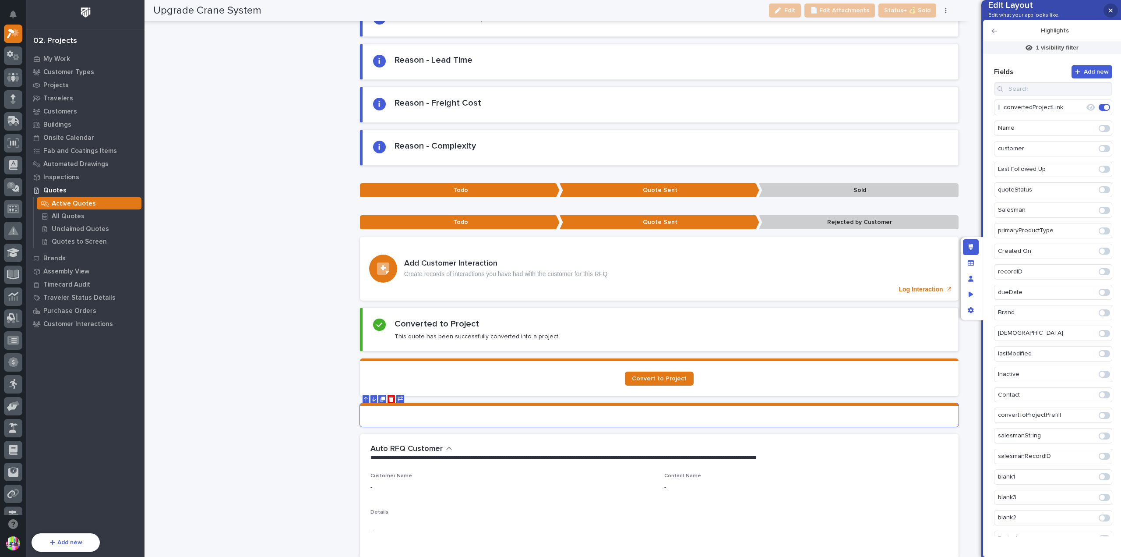
click at [1111, 10] on icon "button" at bounding box center [1111, 10] width 4 height 6
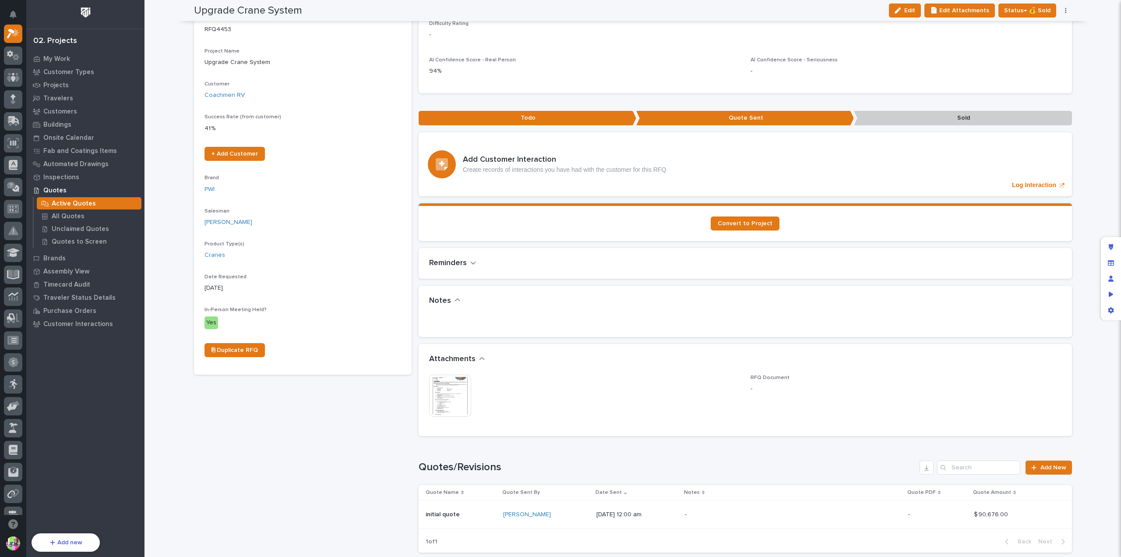
scroll to position [225, 0]
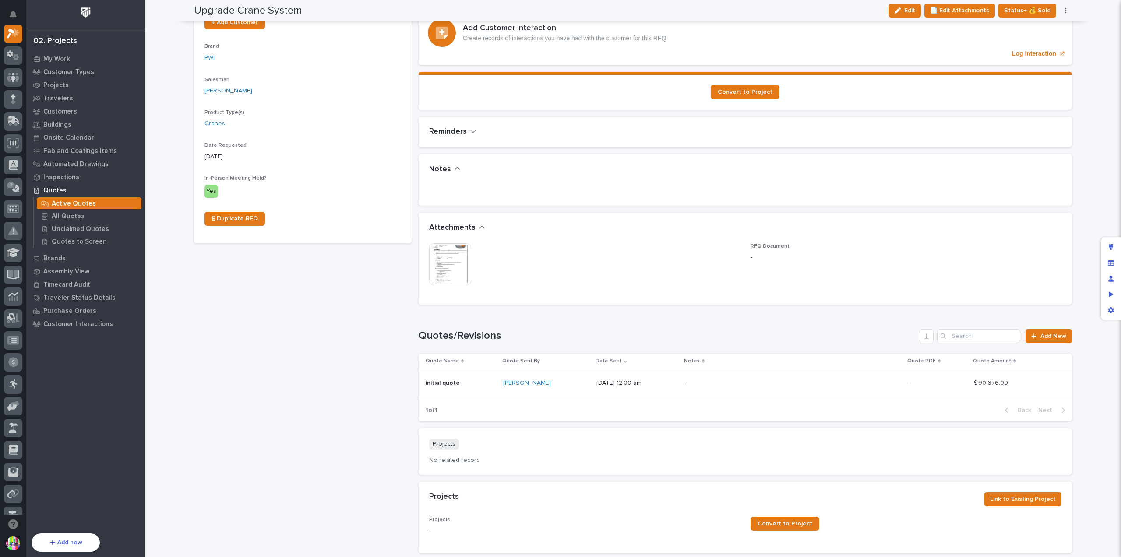
click at [937, 492] on div "Projects" at bounding box center [703, 497] width 548 height 10
click at [1114, 243] on div "Edit layout" at bounding box center [1111, 247] width 16 height 16
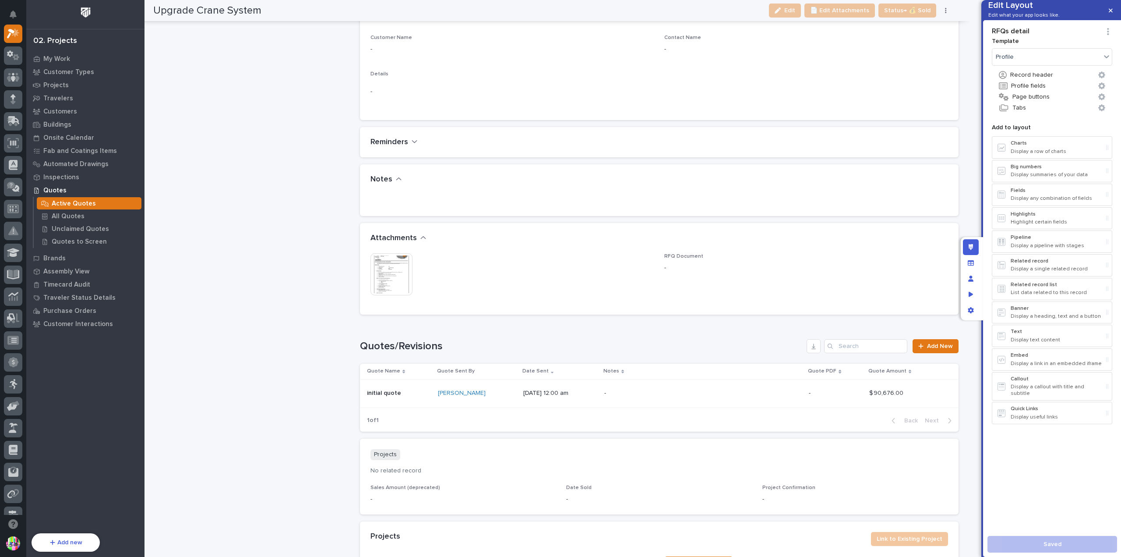
scroll to position [1325, 0]
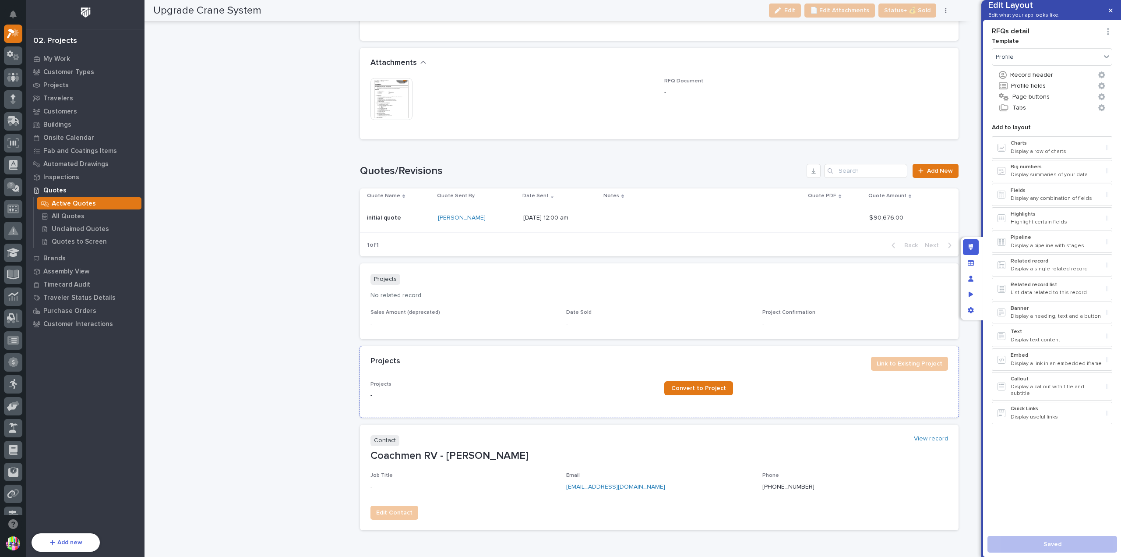
click at [815, 381] on div "Convert to Project" at bounding box center [806, 388] width 284 height 14
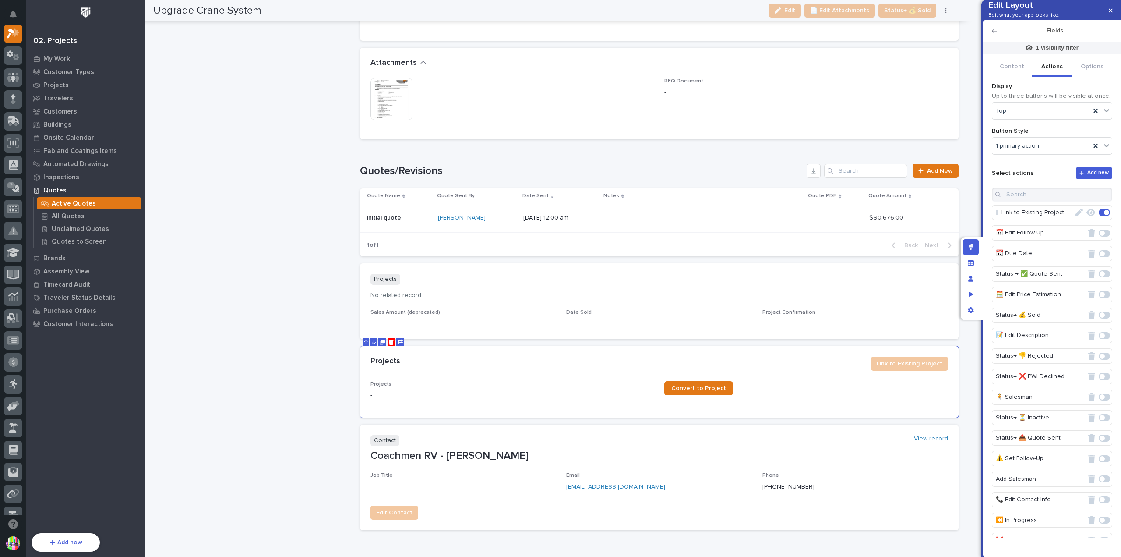
click at [1051, 77] on button "Actions" at bounding box center [1052, 67] width 40 height 18
click at [1055, 220] on p "Link to Existing Project" at bounding box center [1038, 212] width 72 height 14
click at [1075, 216] on icon "button" at bounding box center [1079, 212] width 8 height 8
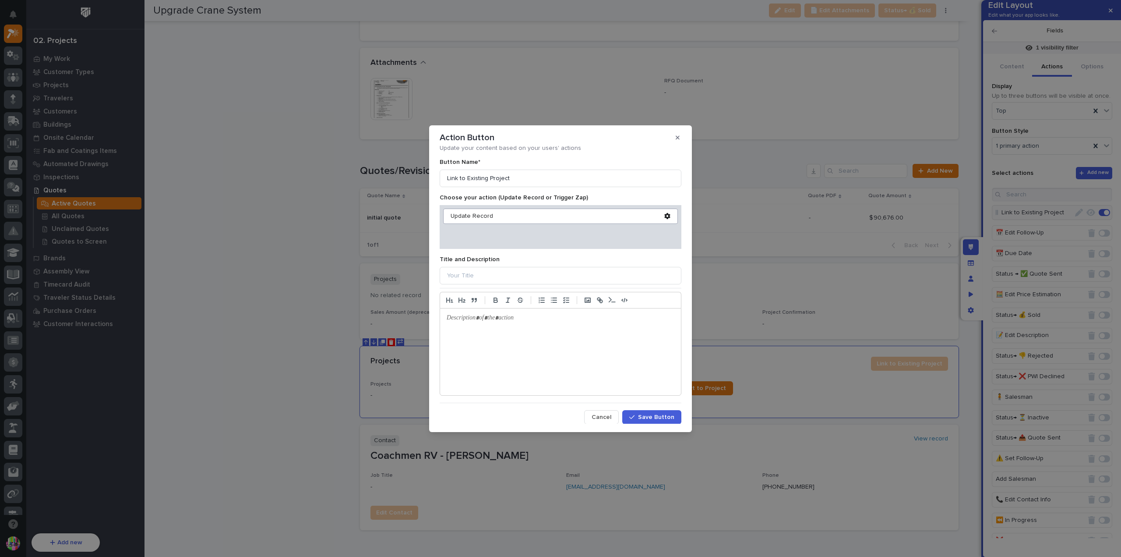
click at [598, 414] on span "Cancel" at bounding box center [602, 417] width 20 height 8
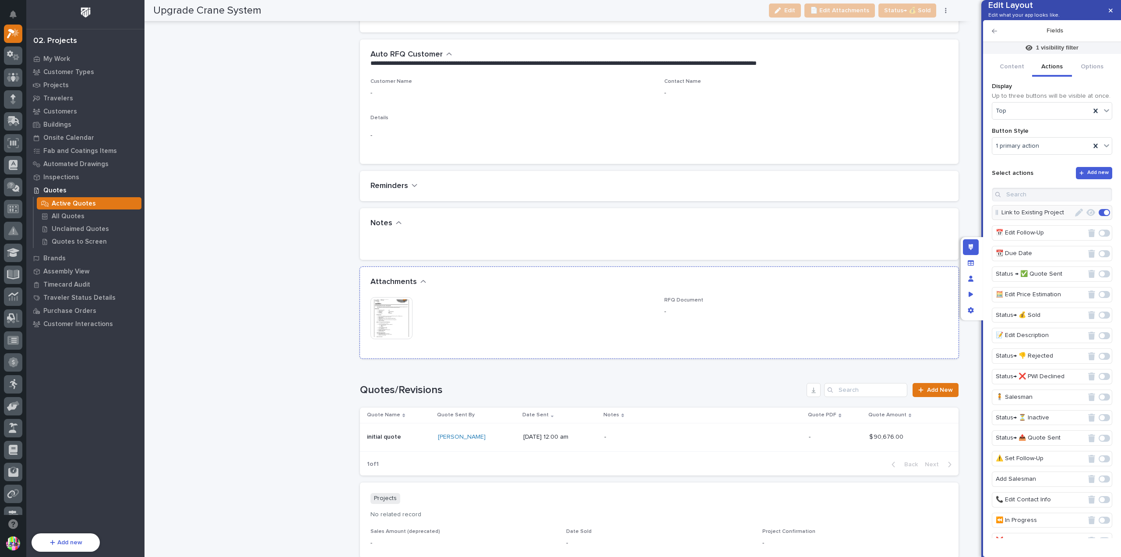
scroll to position [974, 0]
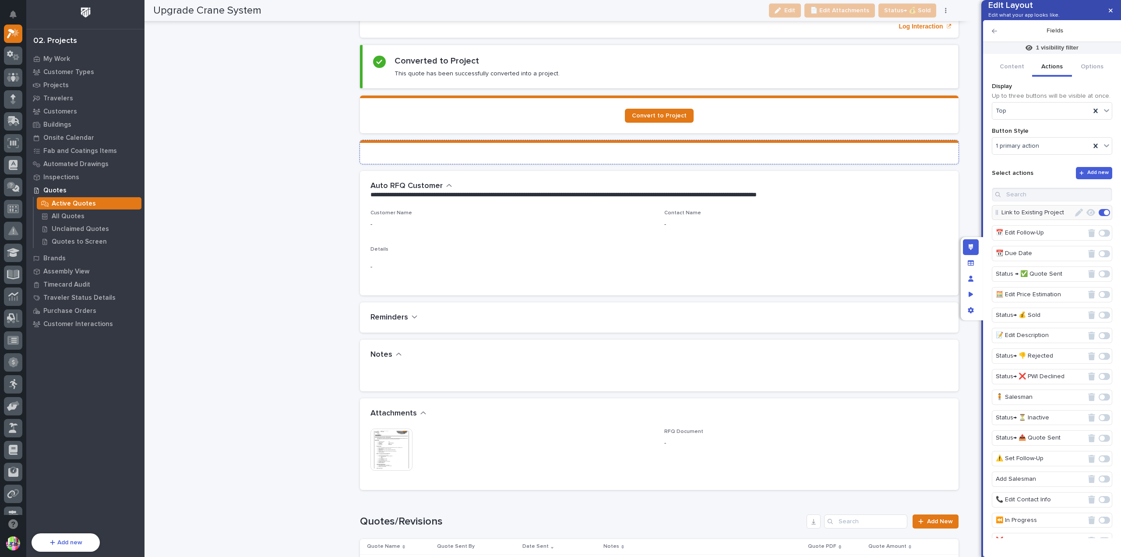
click at [734, 153] on section at bounding box center [659, 152] width 599 height 24
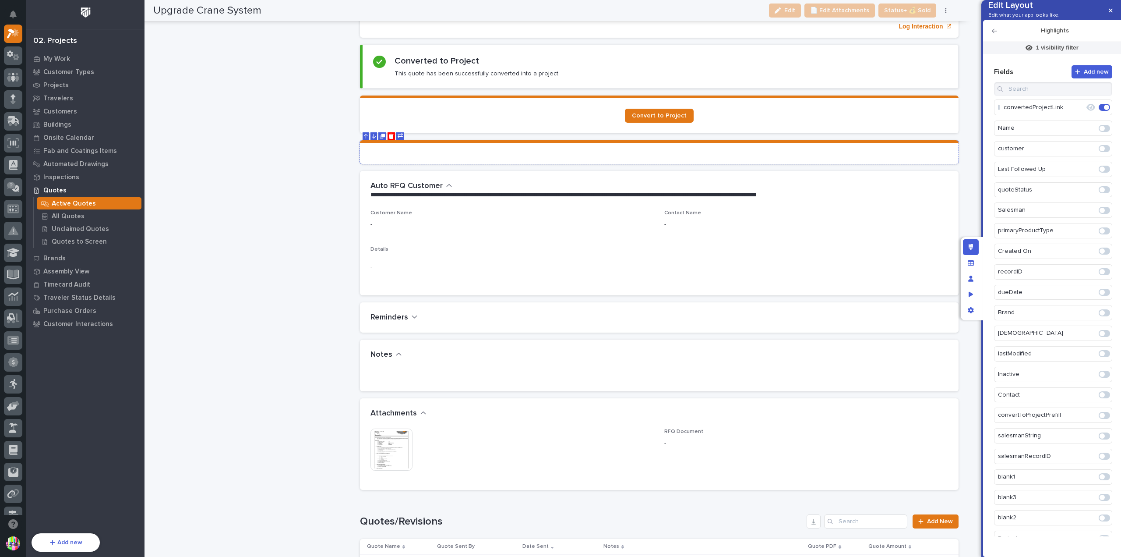
click at [904, 152] on div at bounding box center [659, 153] width 578 height 2
click at [900, 119] on section "Convert to Project" at bounding box center [659, 114] width 599 height 38
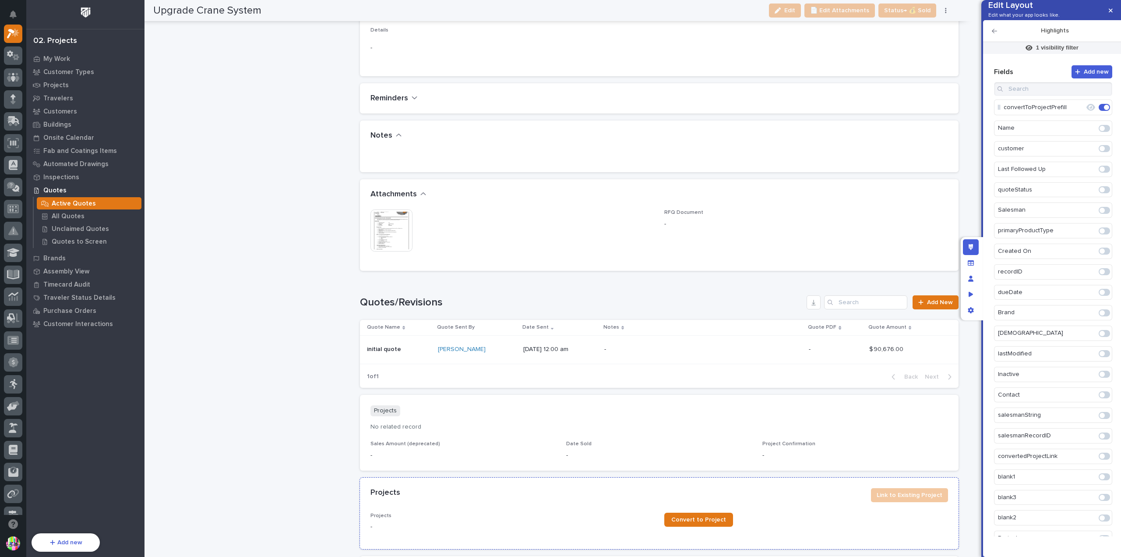
click at [799, 480] on div "Projects Link to Existing Project" at bounding box center [659, 494] width 599 height 35
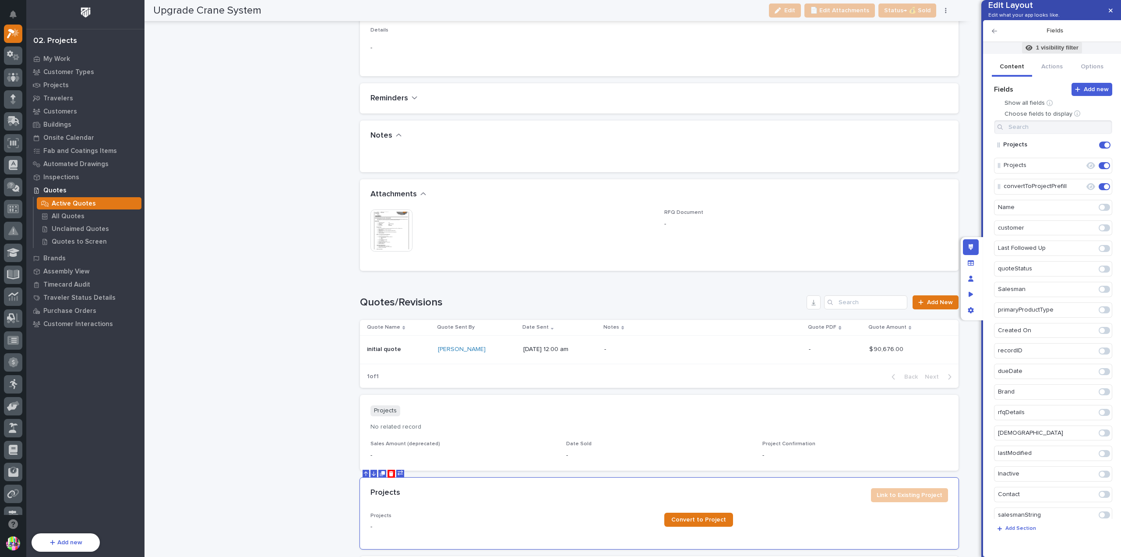
click at [1064, 52] on p "1 visibility filter" at bounding box center [1057, 48] width 42 height 8
click at [328, 114] on div at bounding box center [560, 278] width 1121 height 557
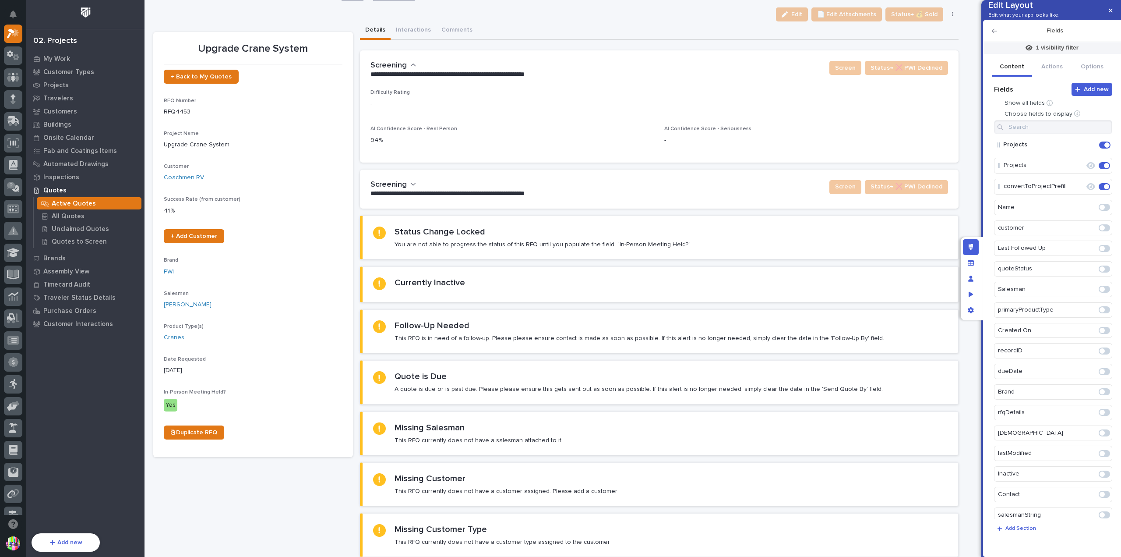
scroll to position [0, 0]
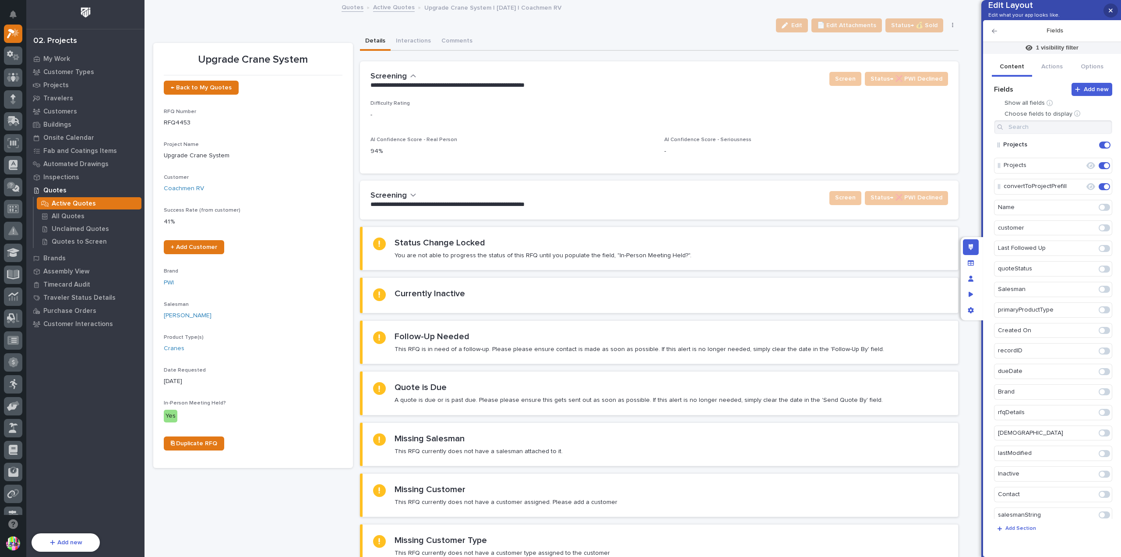
click at [1110, 12] on icon "button" at bounding box center [1111, 10] width 4 height 6
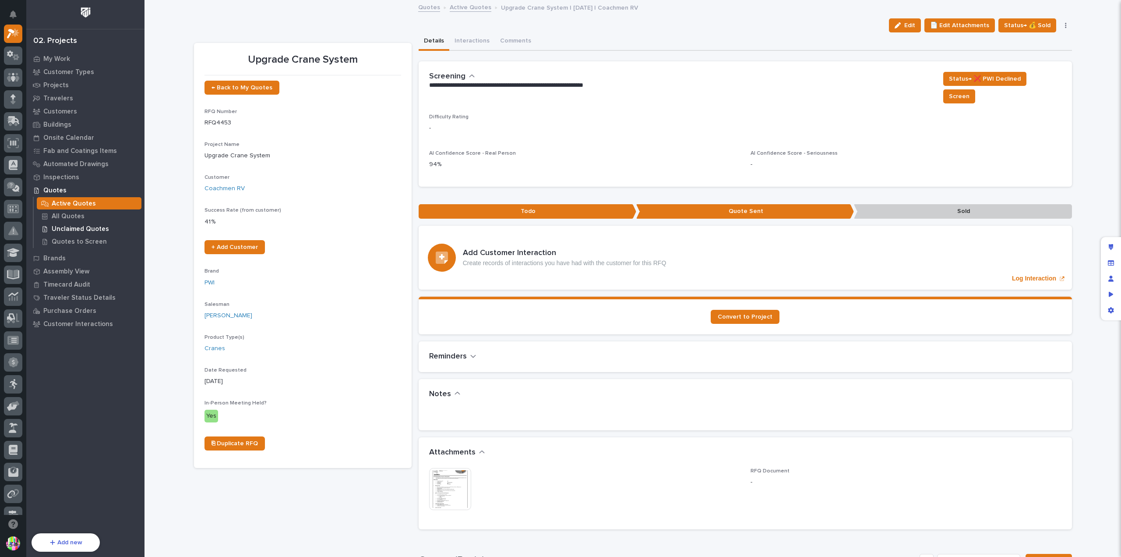
click at [77, 231] on p "Unclaimed Quotes" at bounding box center [80, 229] width 57 height 8
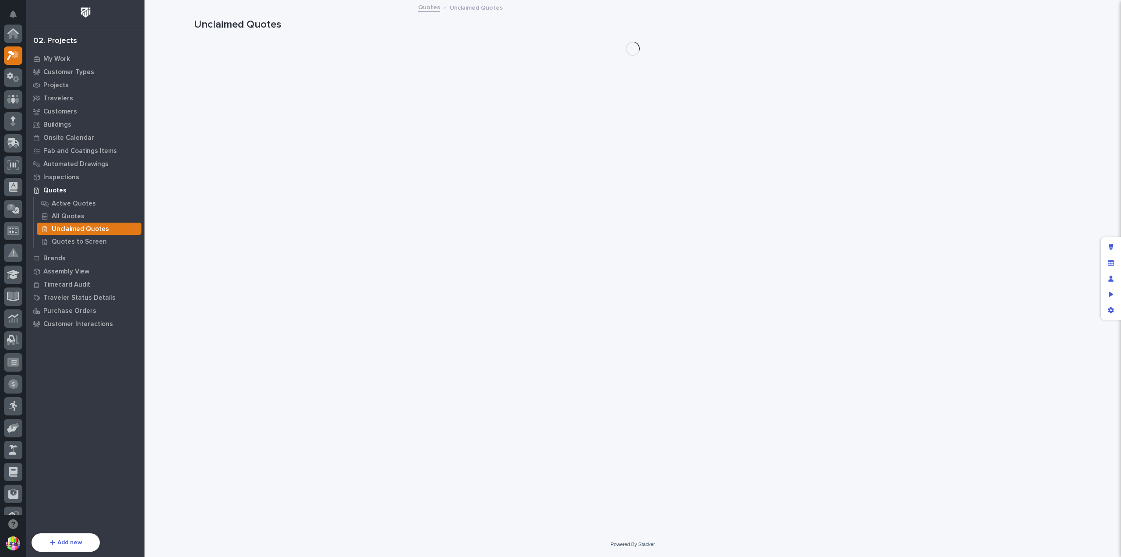
scroll to position [22, 0]
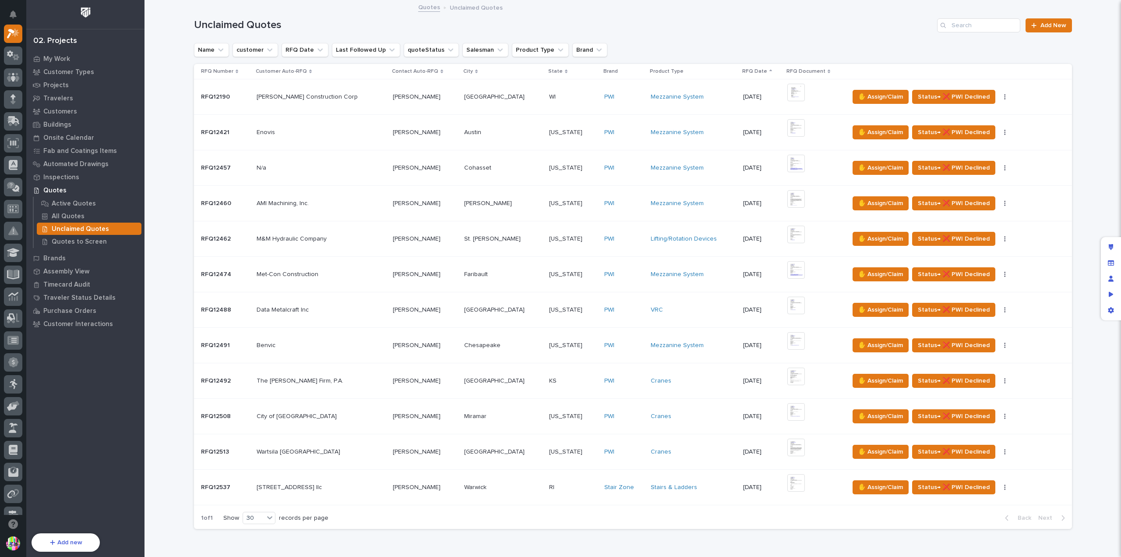
click at [227, 99] on p "RFQ12190" at bounding box center [216, 96] width 31 height 9
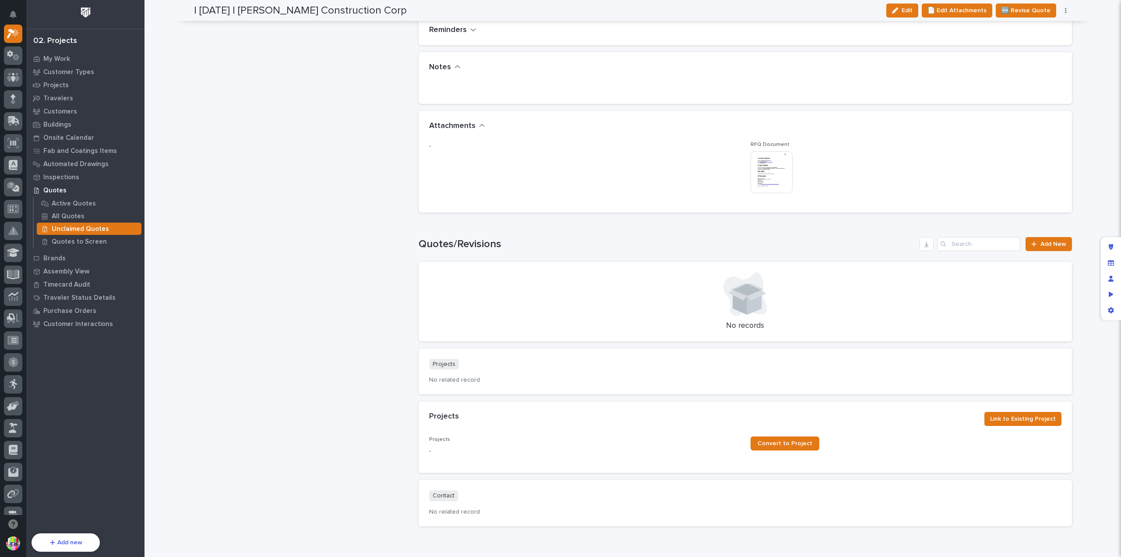
scroll to position [819, 0]
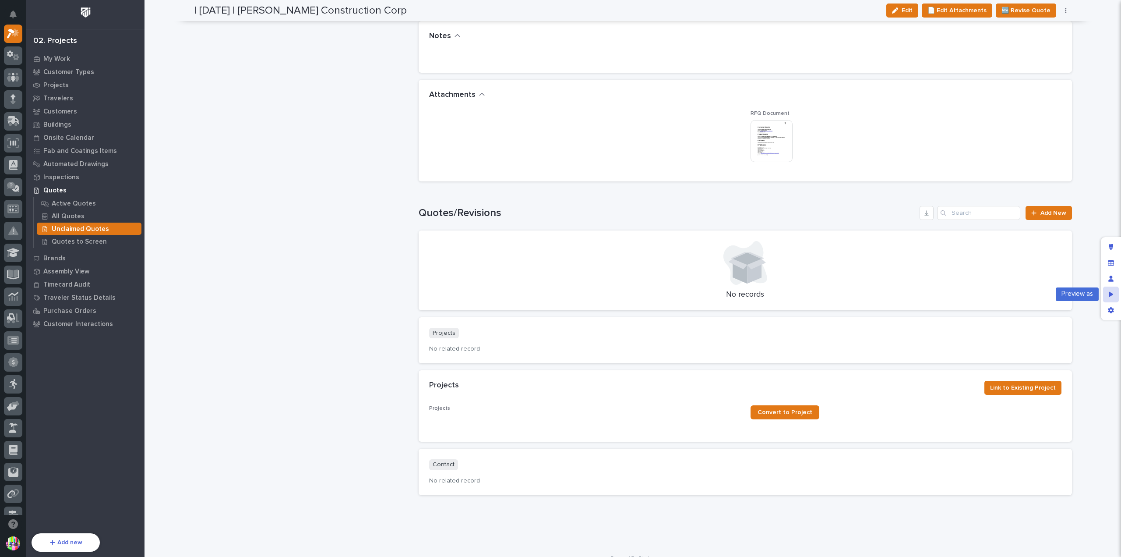
click at [1115, 295] on div "Preview as" at bounding box center [1111, 294] width 16 height 16
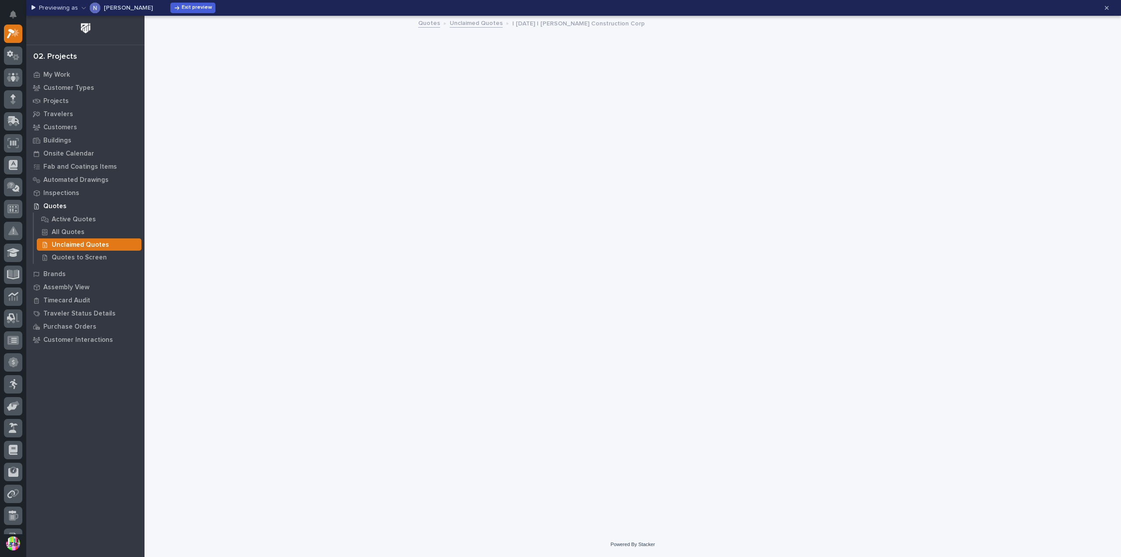
scroll to position [0, 0]
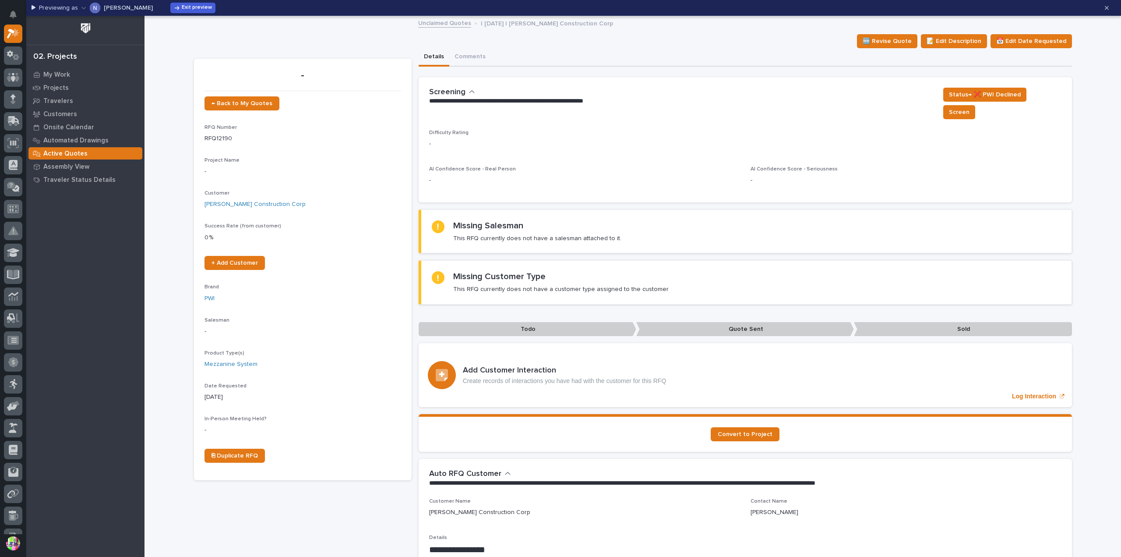
click at [134, 8] on p "[PERSON_NAME]" at bounding box center [128, 8] width 49 height 6
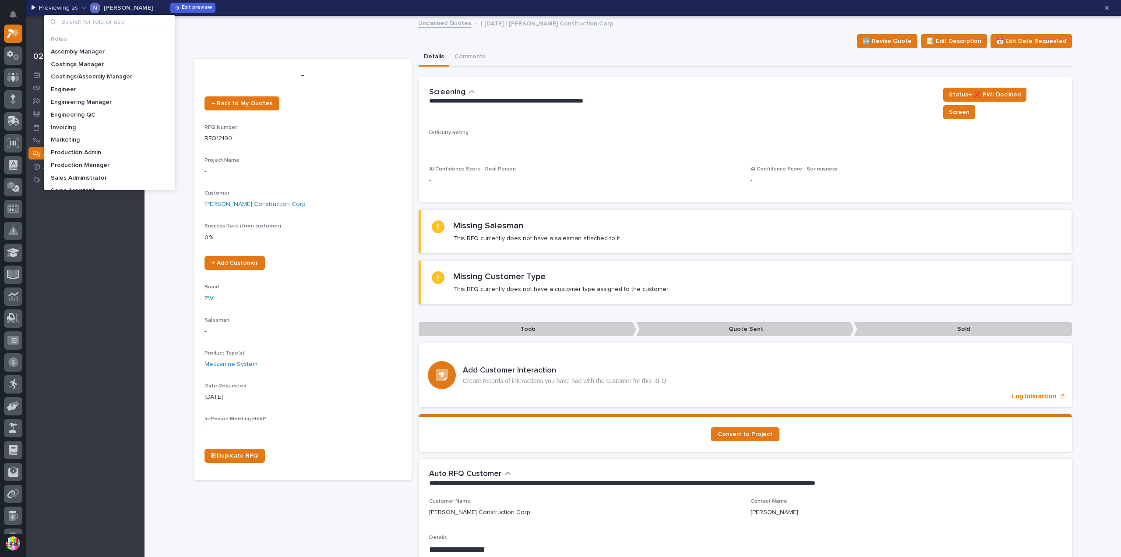
click at [130, 21] on input at bounding box center [109, 22] width 124 height 14
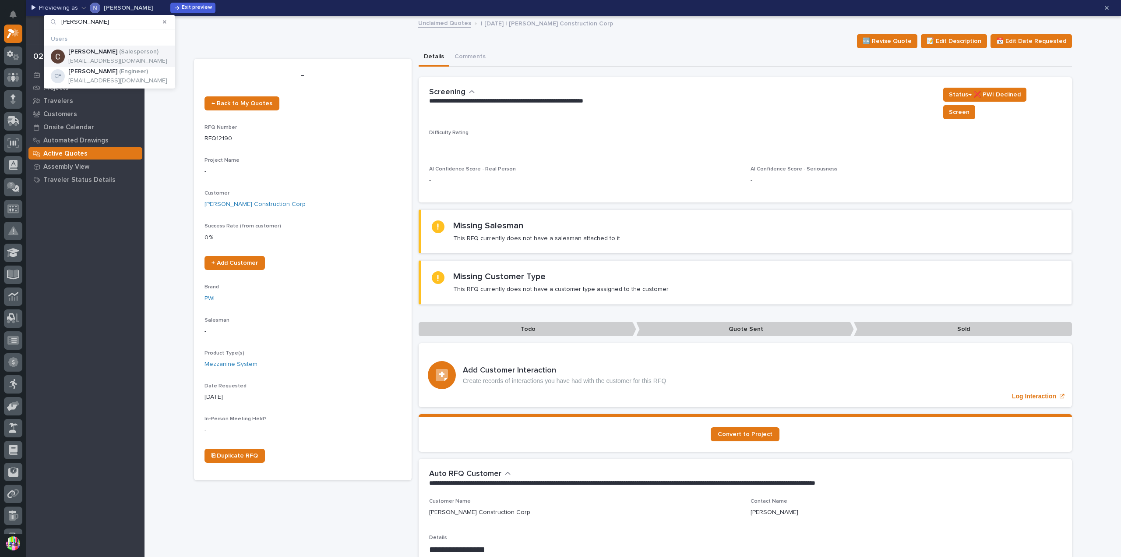
type input "[PERSON_NAME]"
click at [128, 57] on p "[EMAIL_ADDRESS][DOMAIN_NAME]" at bounding box center [117, 60] width 99 height 7
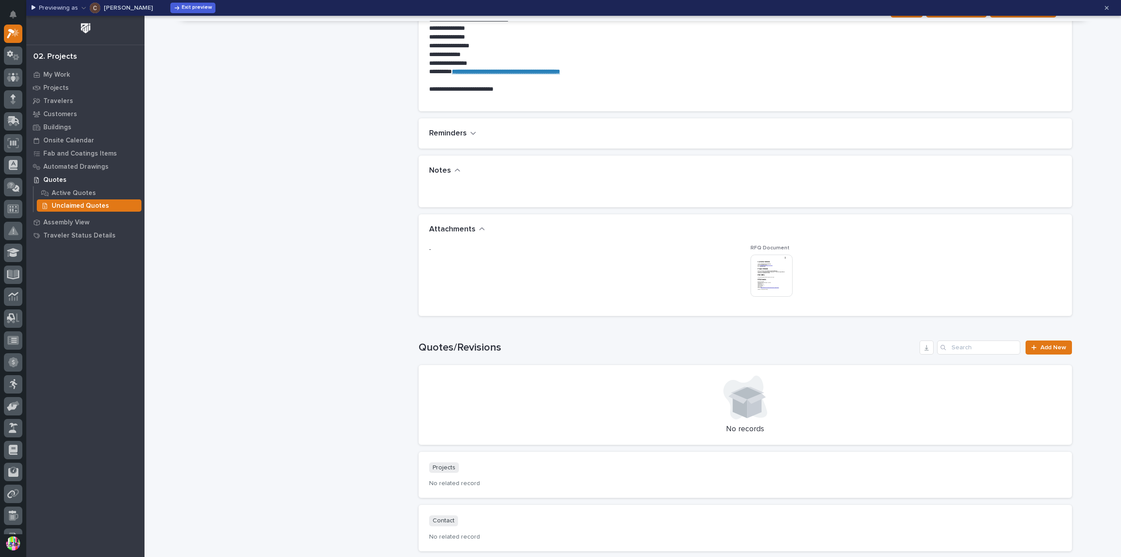
scroll to position [757, 0]
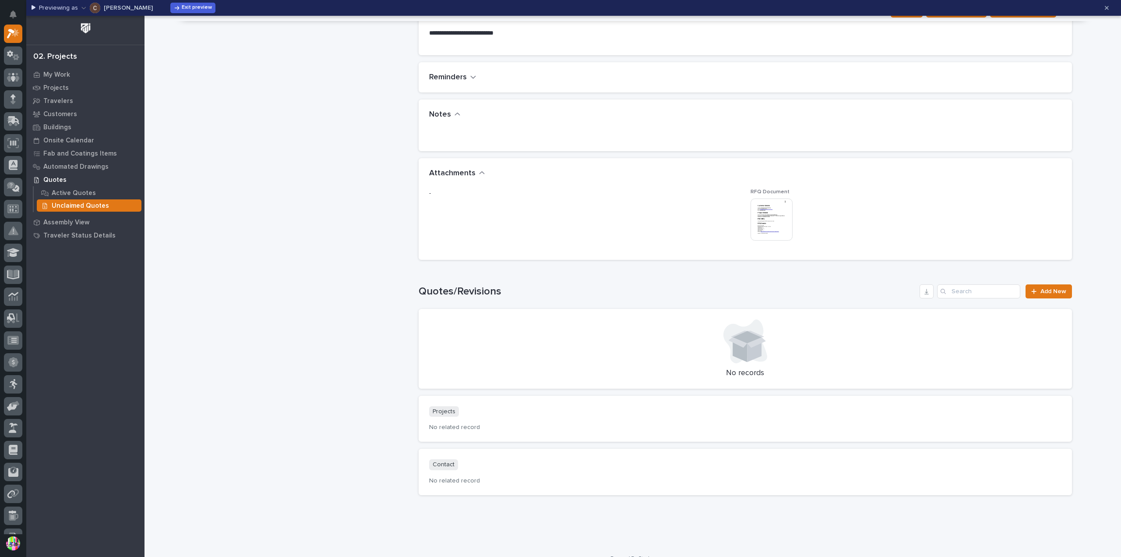
click at [647, 404] on section "Projects No related record" at bounding box center [745, 418] width 653 height 46
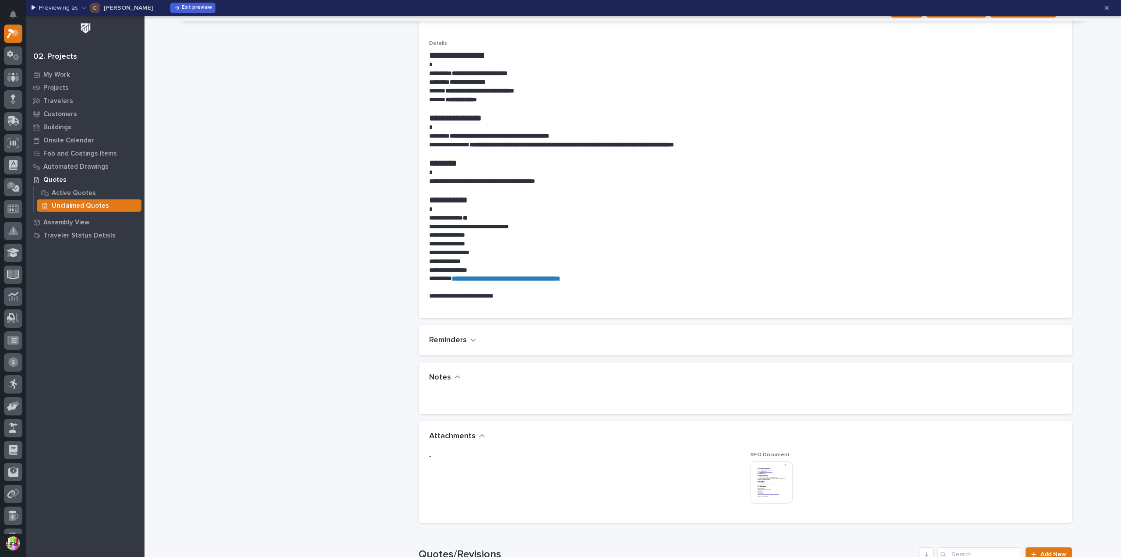
scroll to position [231, 0]
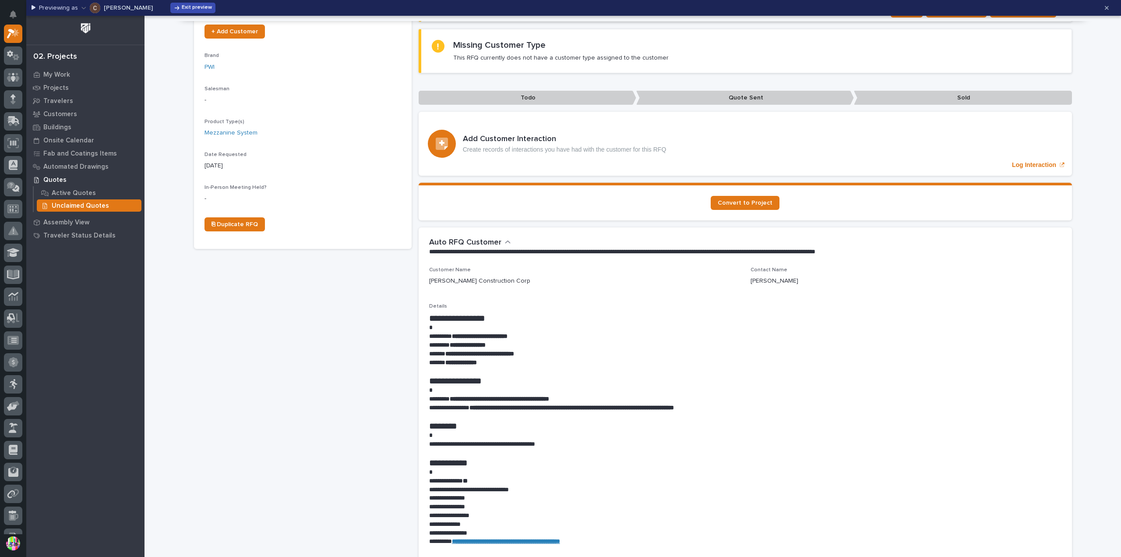
click at [182, 9] on span "Exit preview" at bounding box center [197, 7] width 30 height 7
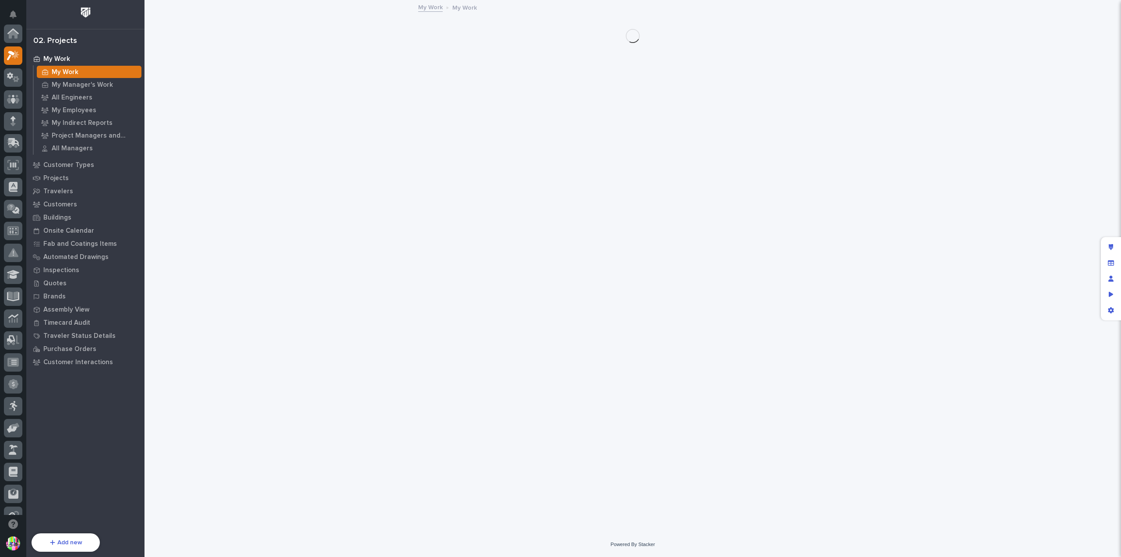
scroll to position [22, 0]
click at [61, 286] on p "Quotes" at bounding box center [54, 283] width 23 height 8
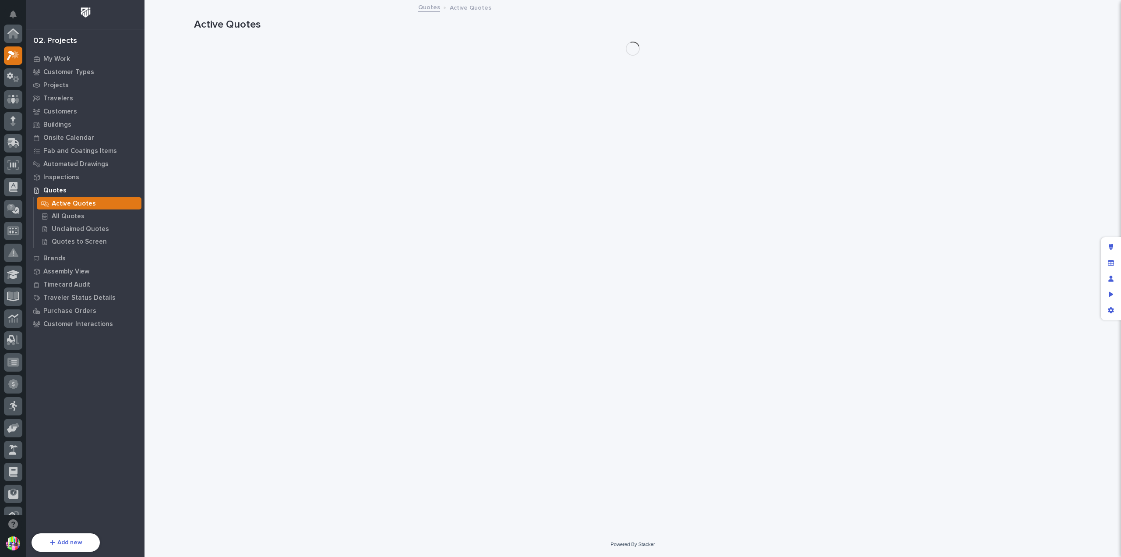
scroll to position [22, 0]
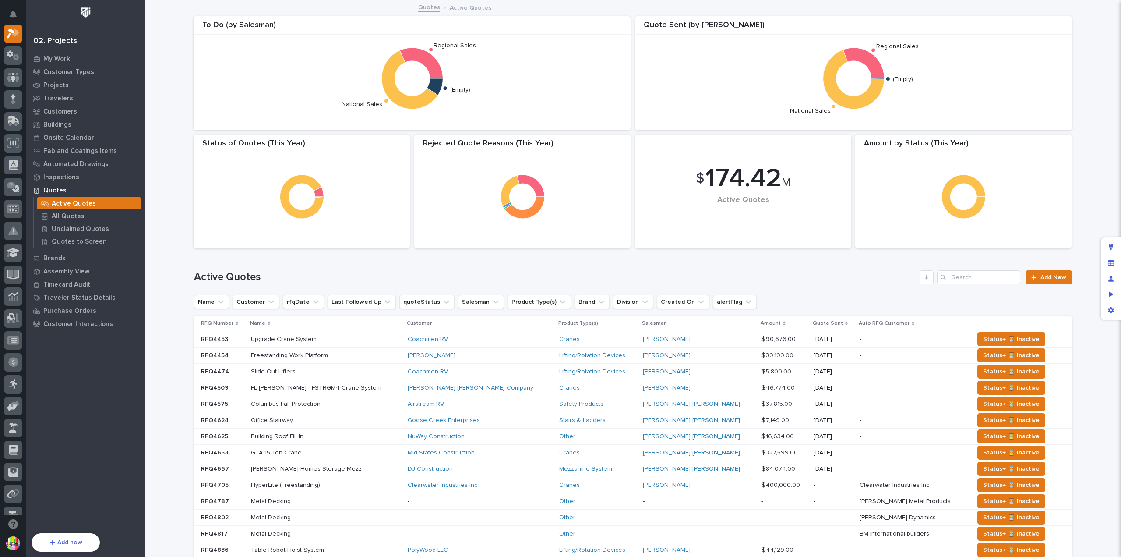
click at [224, 341] on p "RFQ4453" at bounding box center [215, 338] width 29 height 9
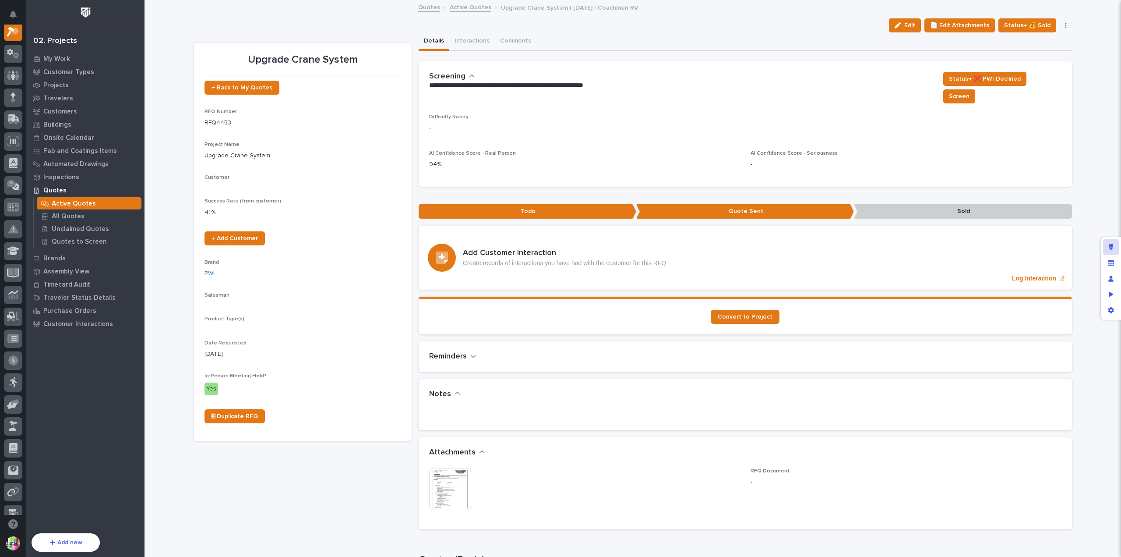
scroll to position [22, 0]
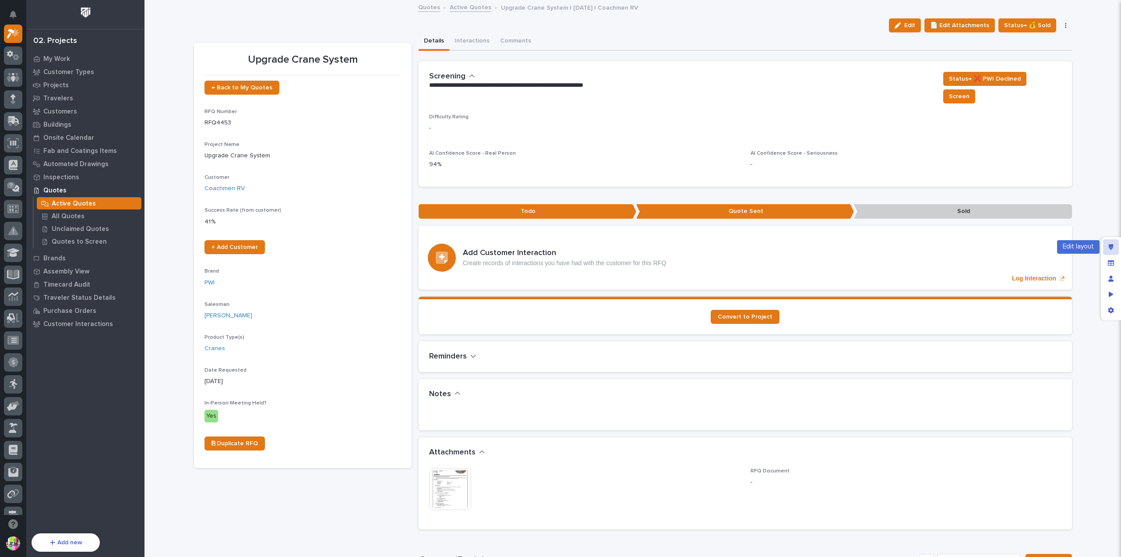
click at [1109, 249] on icon "Edit layout" at bounding box center [1111, 247] width 5 height 6
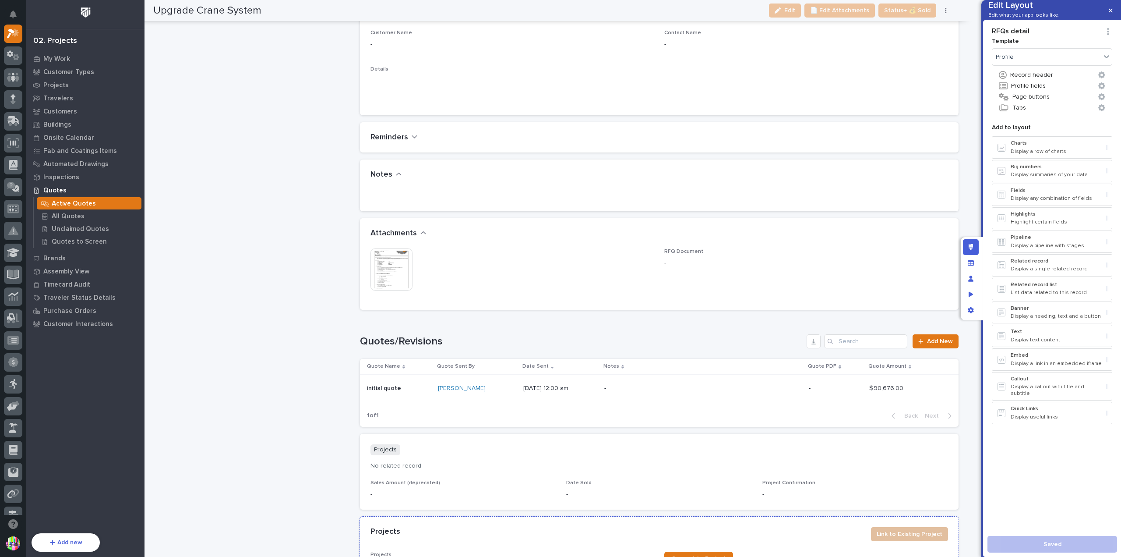
scroll to position [1330, 0]
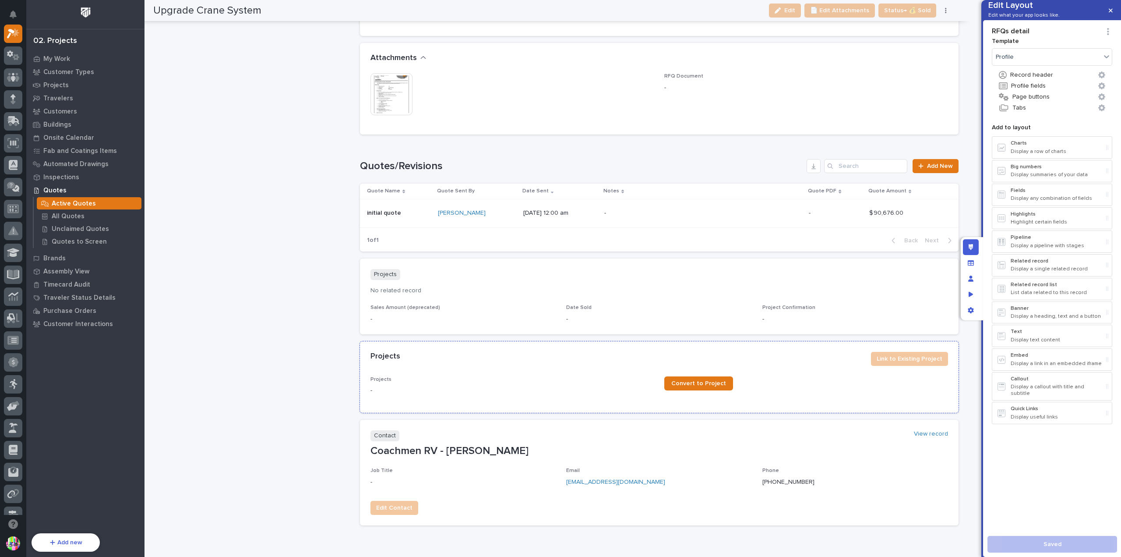
click at [823, 369] on div "Projects Link to Existing Project" at bounding box center [659, 358] width 599 height 35
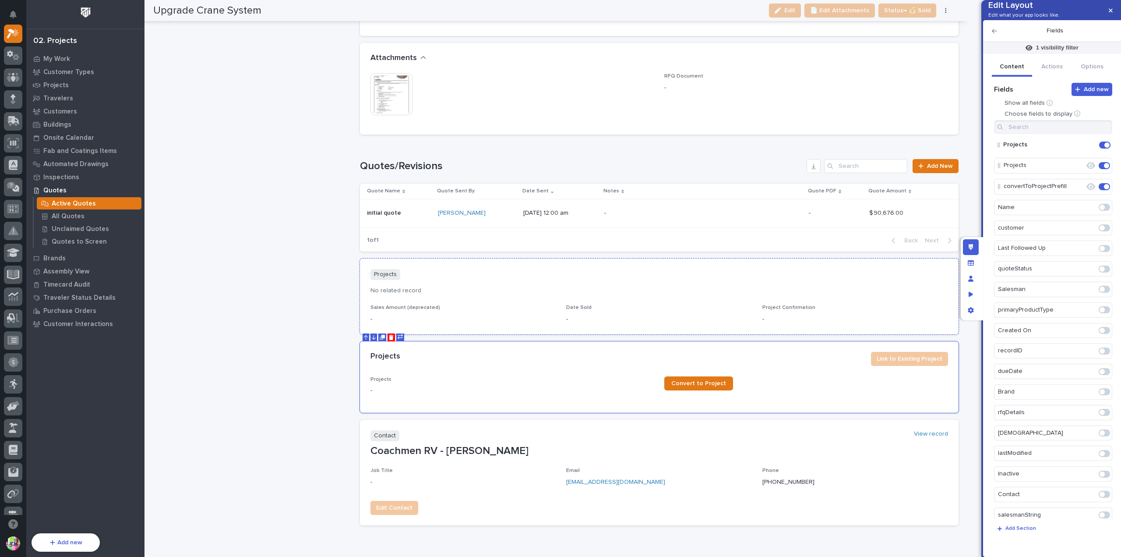
click at [473, 278] on section "Projects No related record Sales Amount (deprecated) - Date Sold - Project Conf…" at bounding box center [659, 296] width 599 height 76
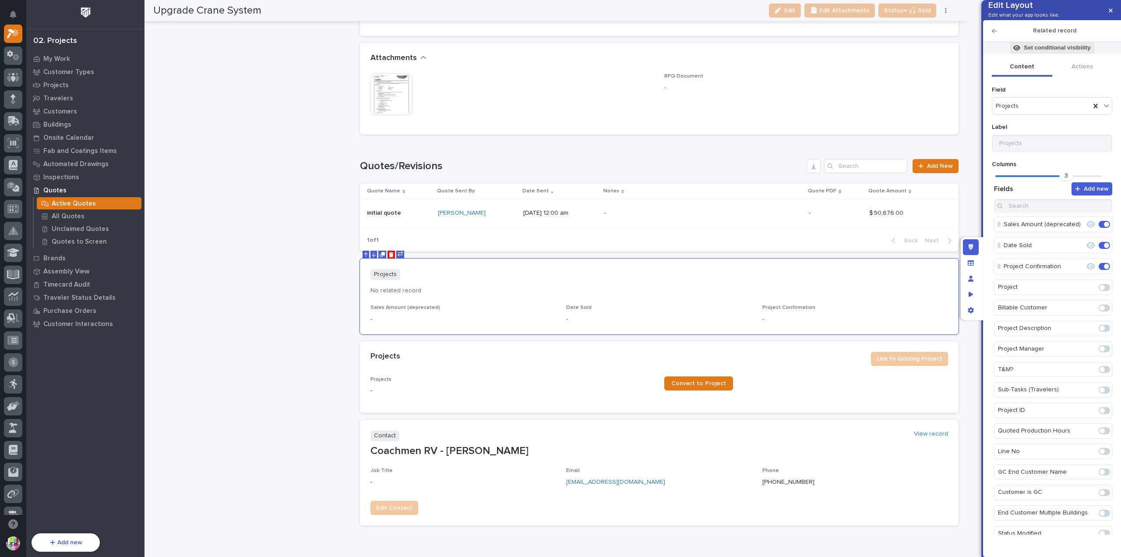
click at [1037, 52] on p "Set conditional visibility" at bounding box center [1057, 48] width 67 height 8
click at [1039, 59] on div at bounding box center [560, 278] width 1121 height 557
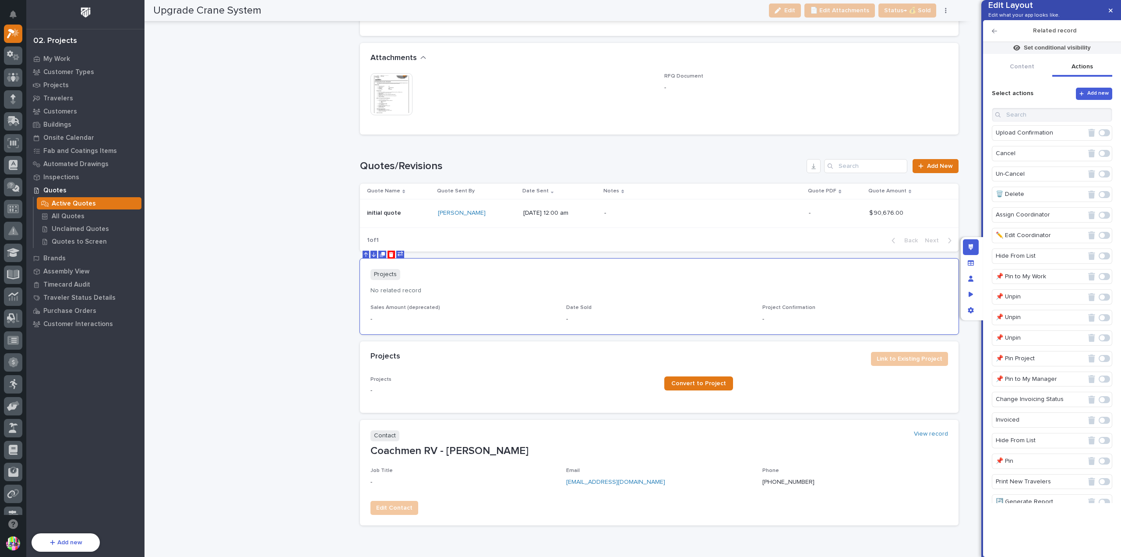
click at [1072, 77] on button "Actions" at bounding box center [1082, 67] width 60 height 18
click at [1026, 77] on button "Content" at bounding box center [1022, 67] width 60 height 18
